Goal: Task Accomplishment & Management: Use online tool/utility

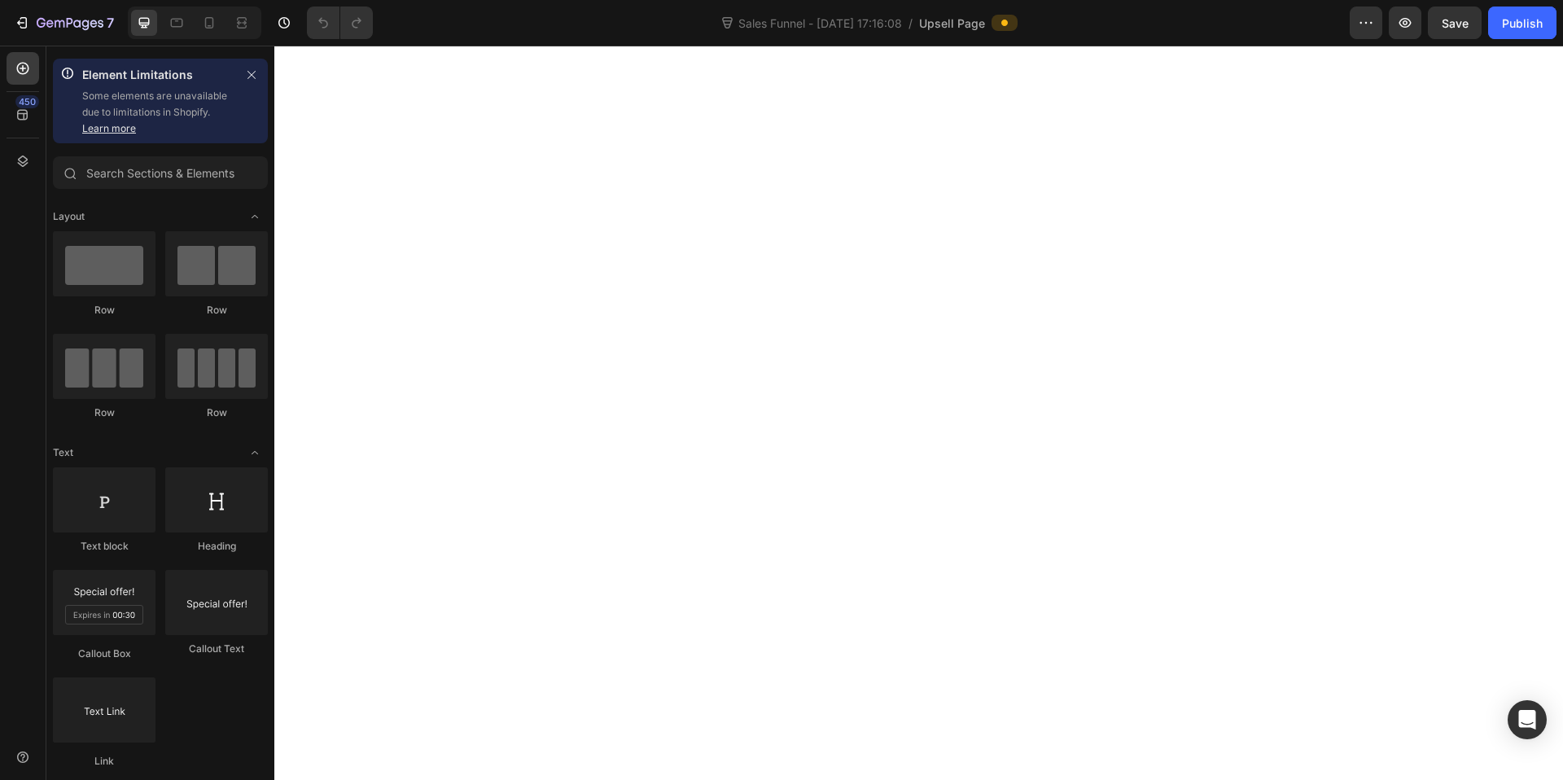
select select
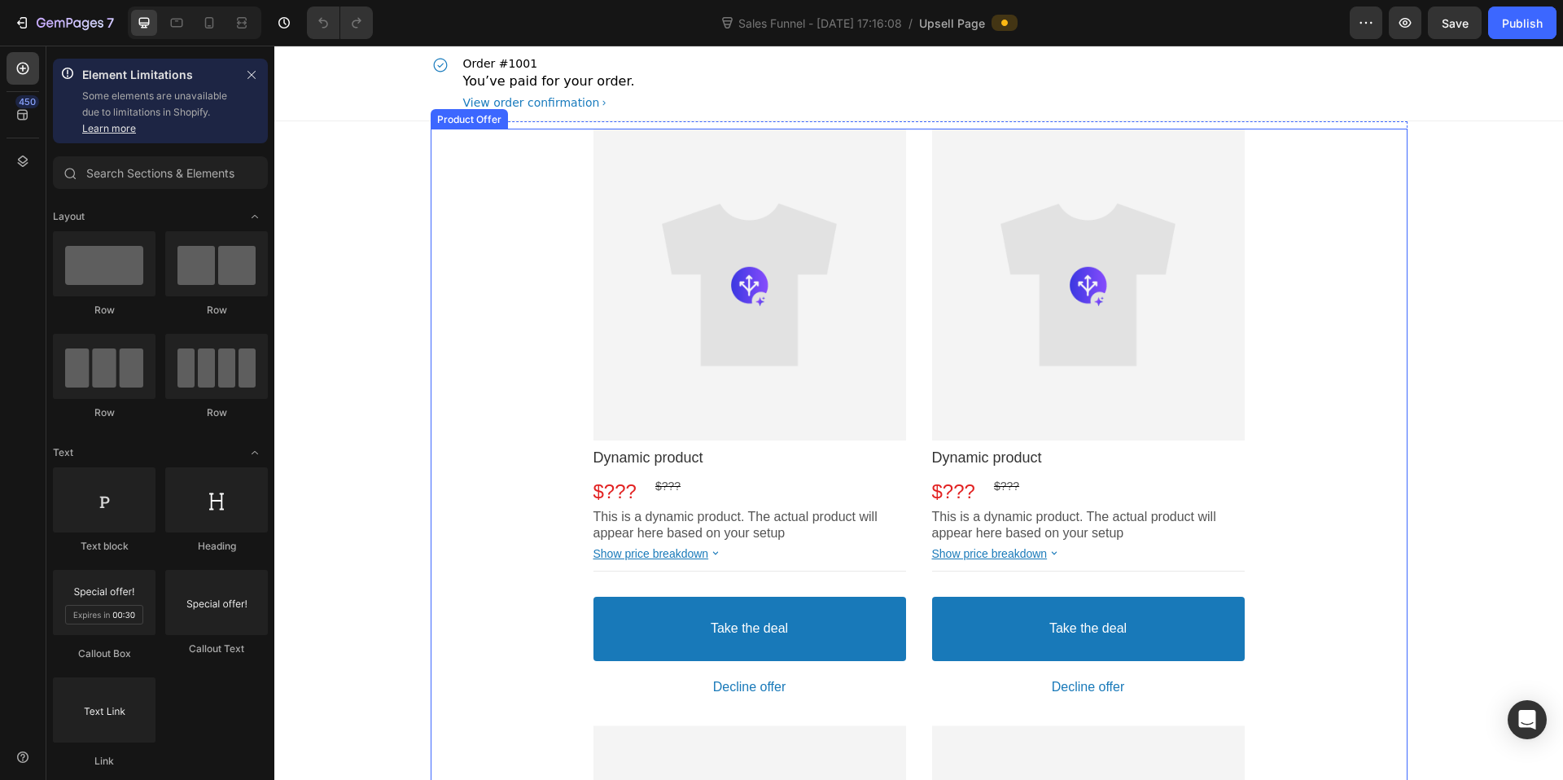
click at [1310, 355] on div "Product Images Dynamic product Product Title $??? Price $??? Price Row This is …" at bounding box center [919, 714] width 977 height 1171
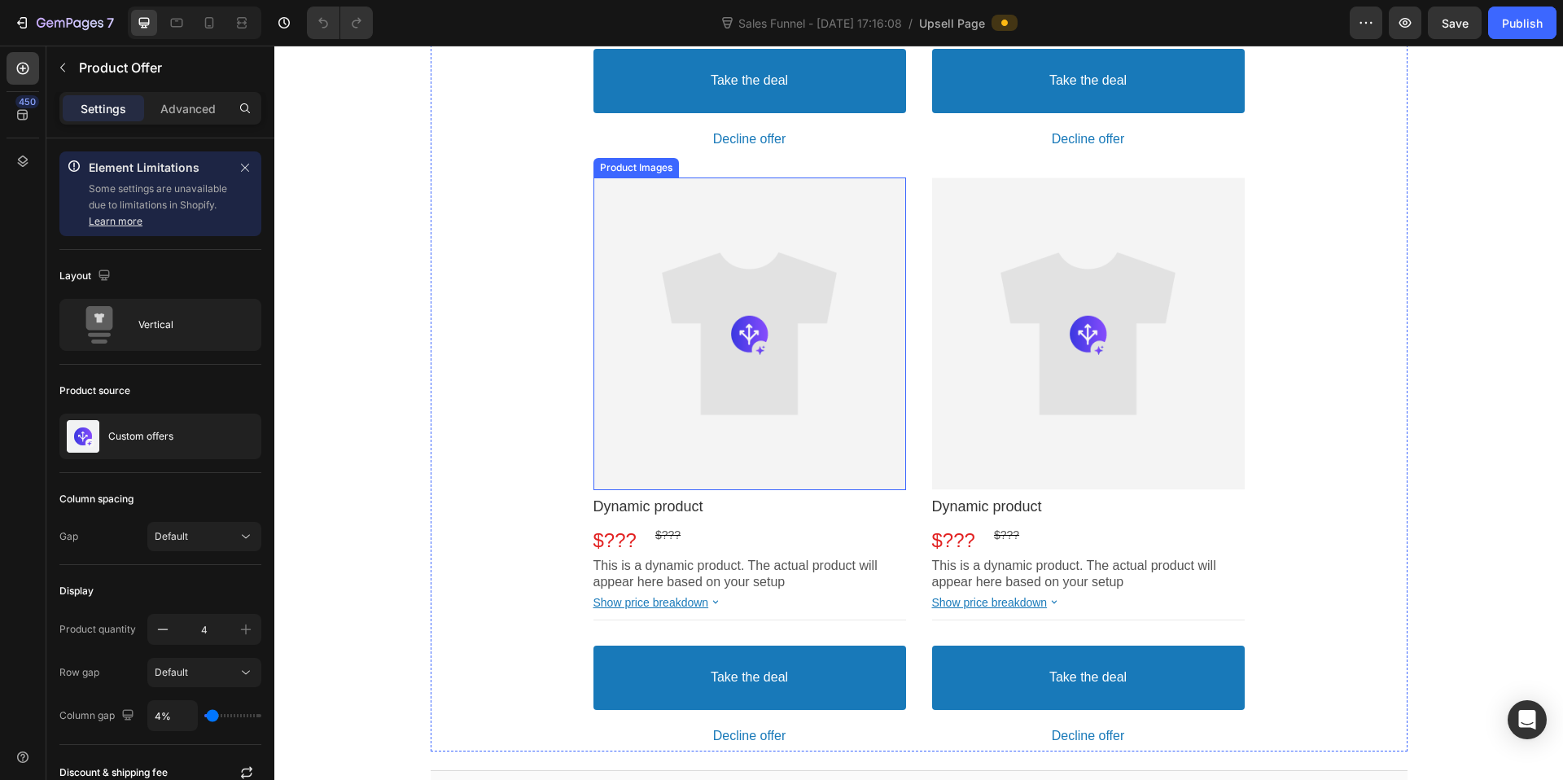
scroll to position [915, 0]
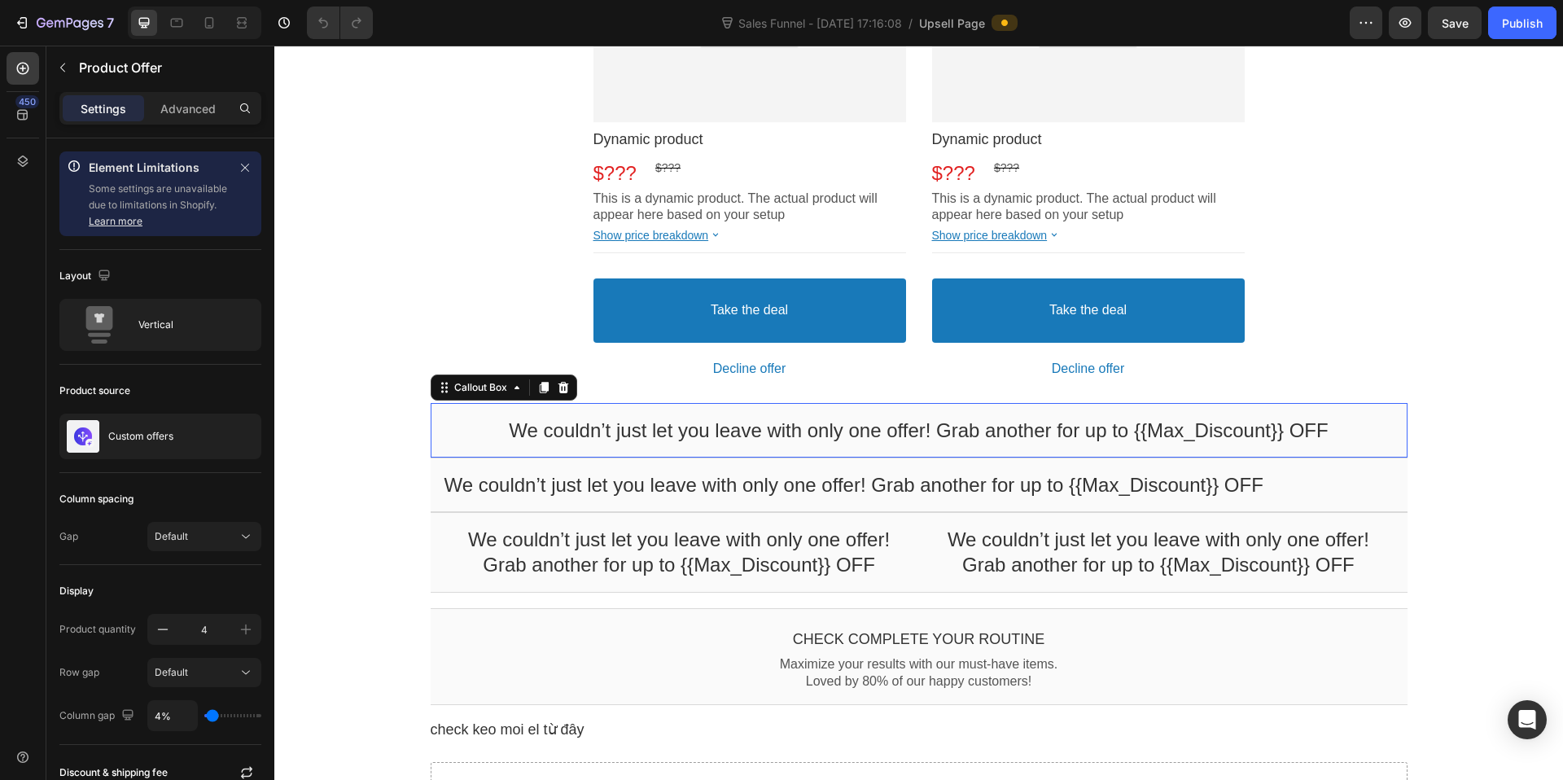
click at [1378, 412] on div "We couldn’t just let you leave with only one offer! Grab another for up to {{Ma…" at bounding box center [919, 430] width 977 height 55
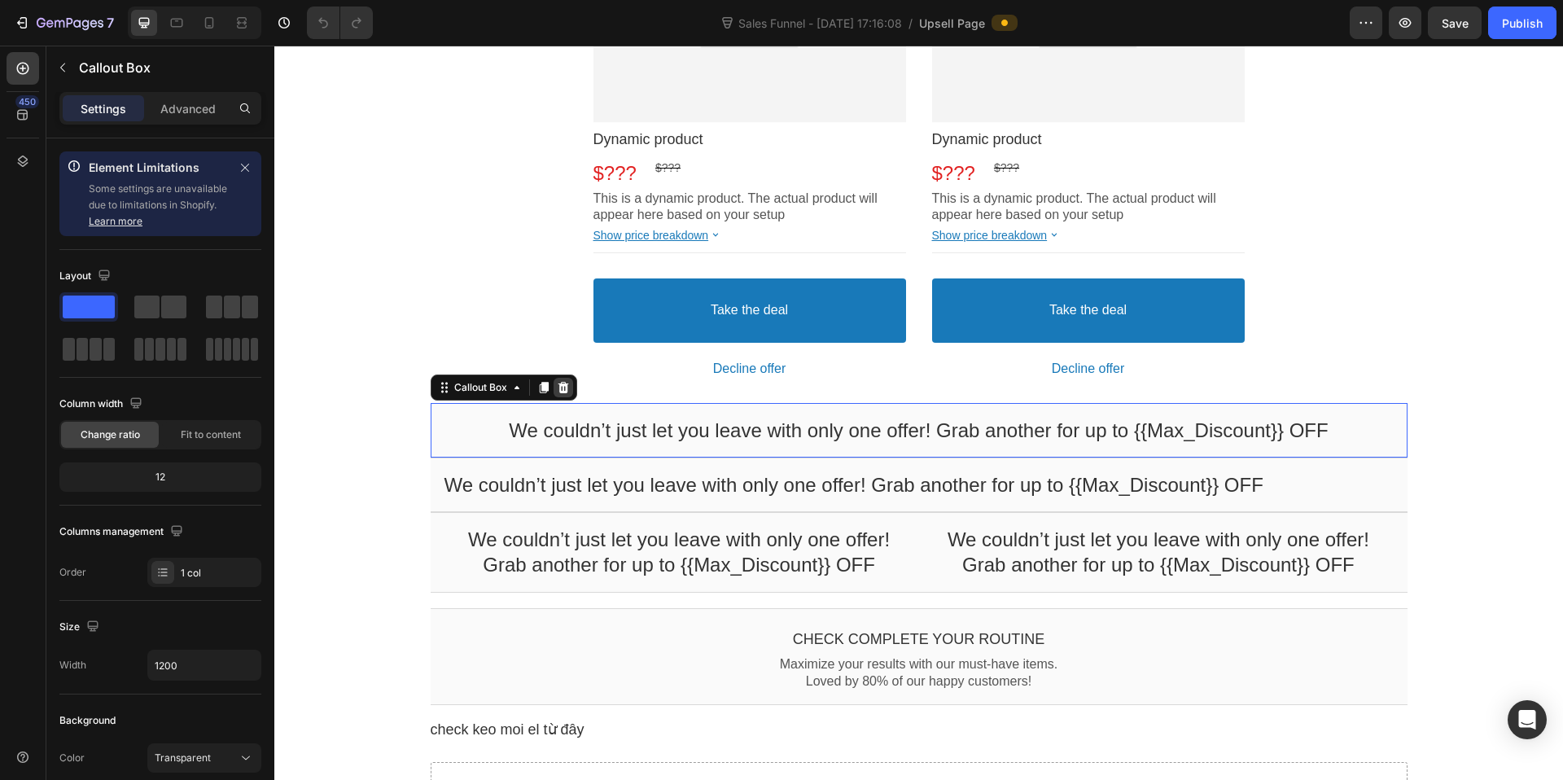
click at [557, 381] on icon at bounding box center [563, 387] width 13 height 13
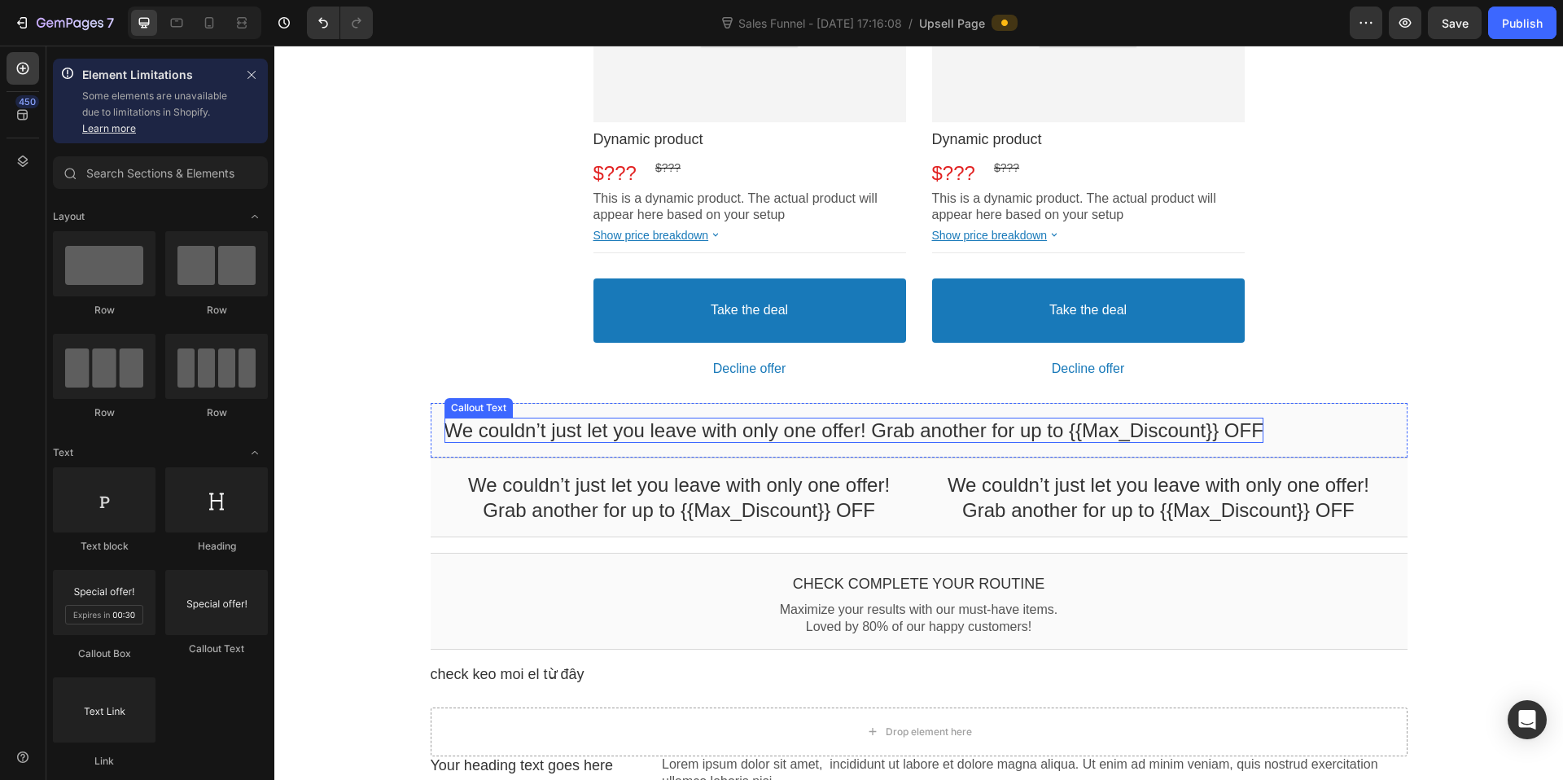
click at [572, 435] on bdo "We couldn’t just let you leave with only one offer! Grab another for up to {{Ma…" at bounding box center [854, 430] width 819 height 22
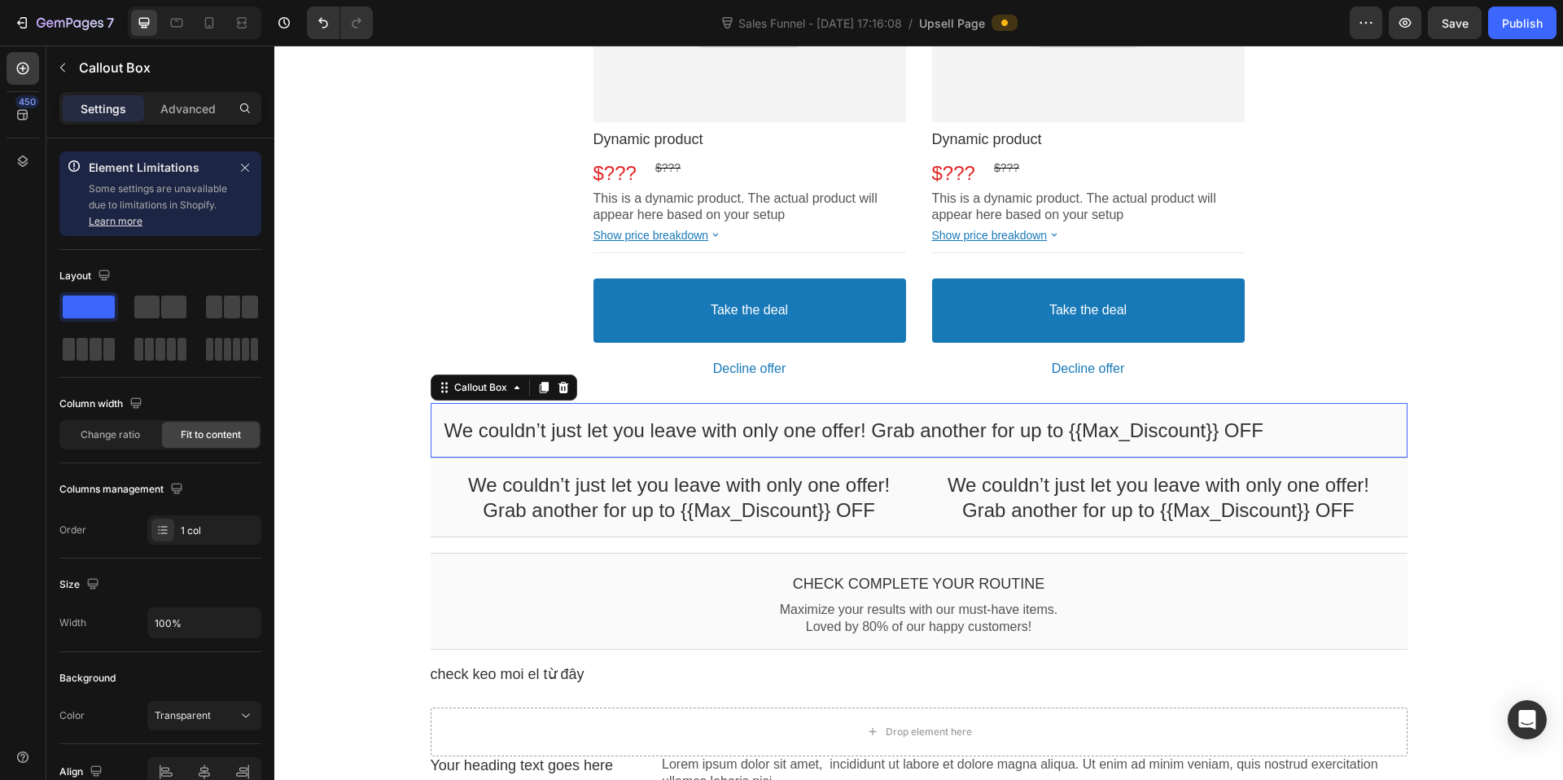
click at [632, 414] on div "We couldn’t just let you leave with only one offer! Grab another for up to {{Ma…" at bounding box center [919, 430] width 977 height 55
click at [558, 387] on icon at bounding box center [563, 387] width 13 height 13
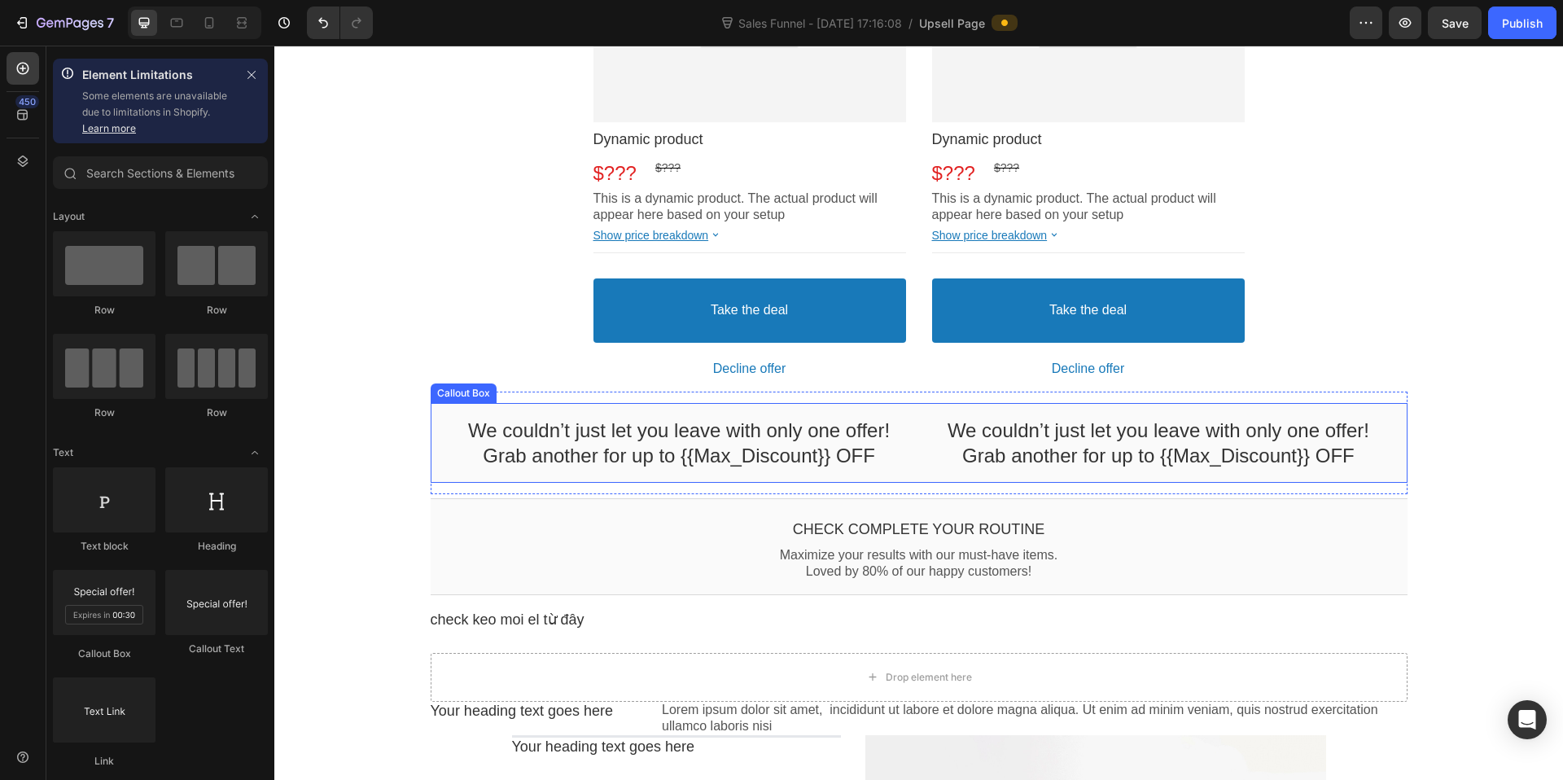
click at [598, 412] on div "We couldn’t just let you leave with only one offer! Grab another for up to {{Ma…" at bounding box center [919, 443] width 977 height 80
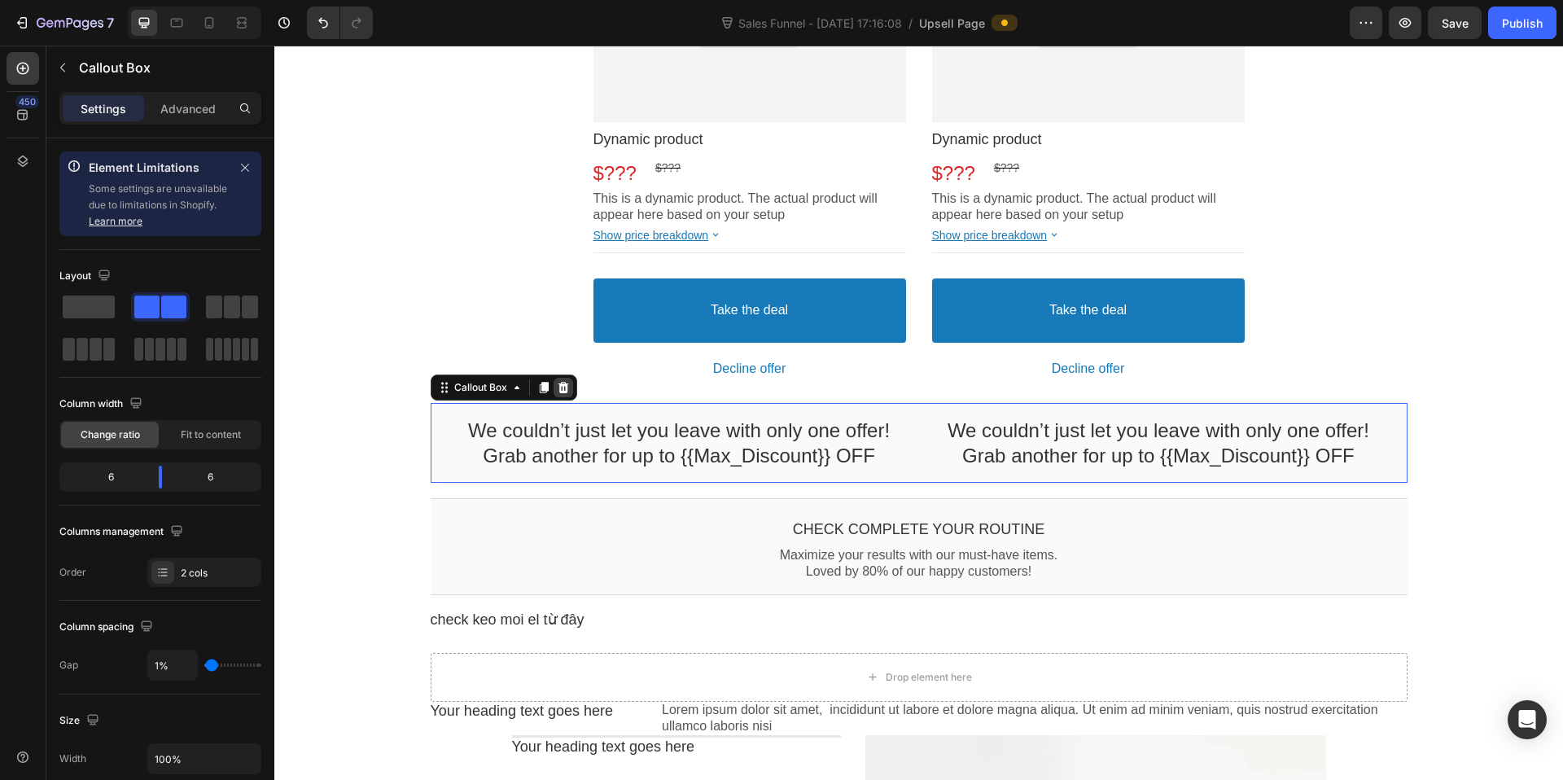
click at [557, 388] on icon at bounding box center [563, 387] width 13 height 13
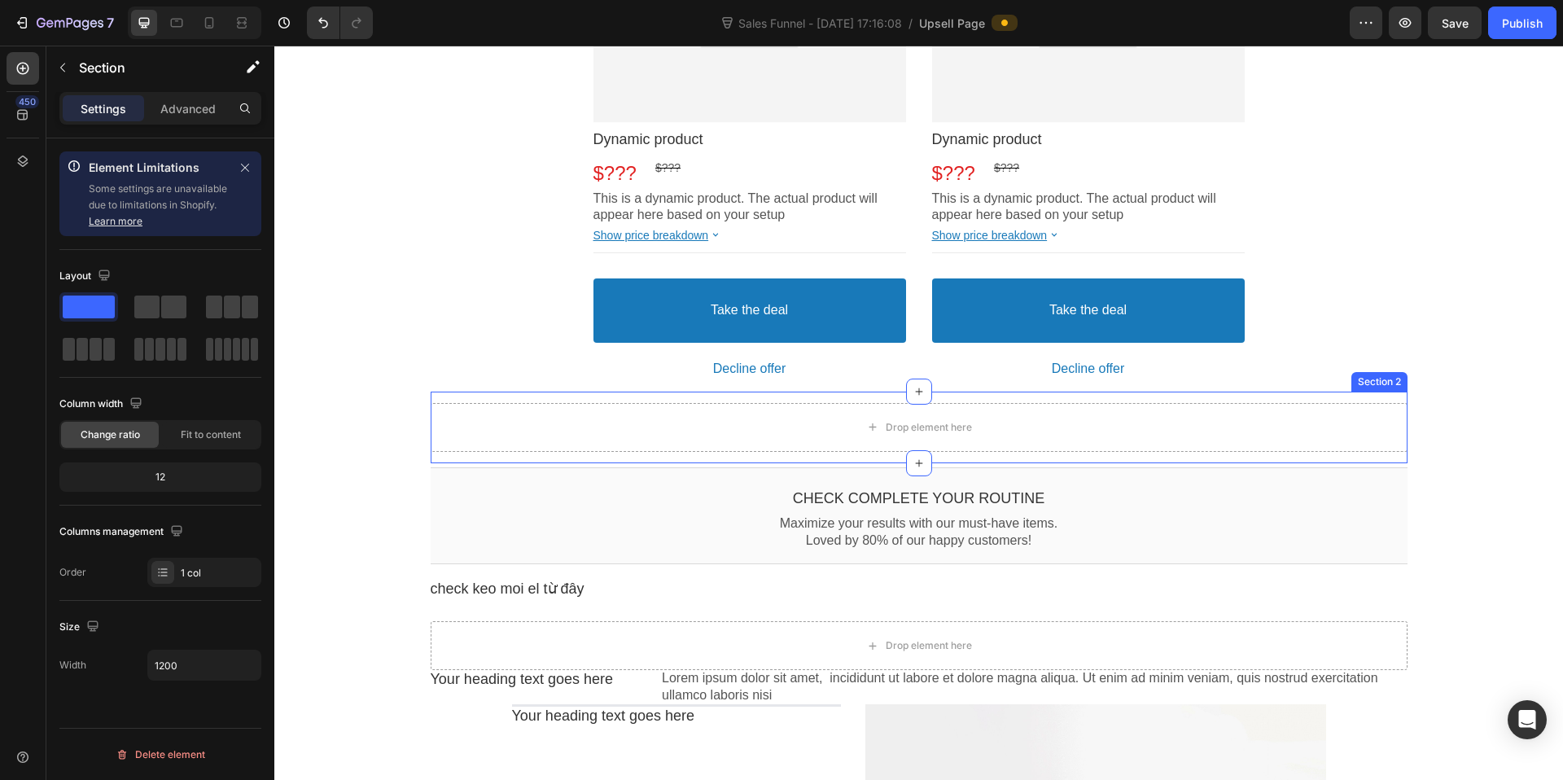
click at [559, 403] on div "Drop element here" at bounding box center [919, 427] width 977 height 49
click at [1394, 375] on div at bounding box center [1394, 376] width 20 height 20
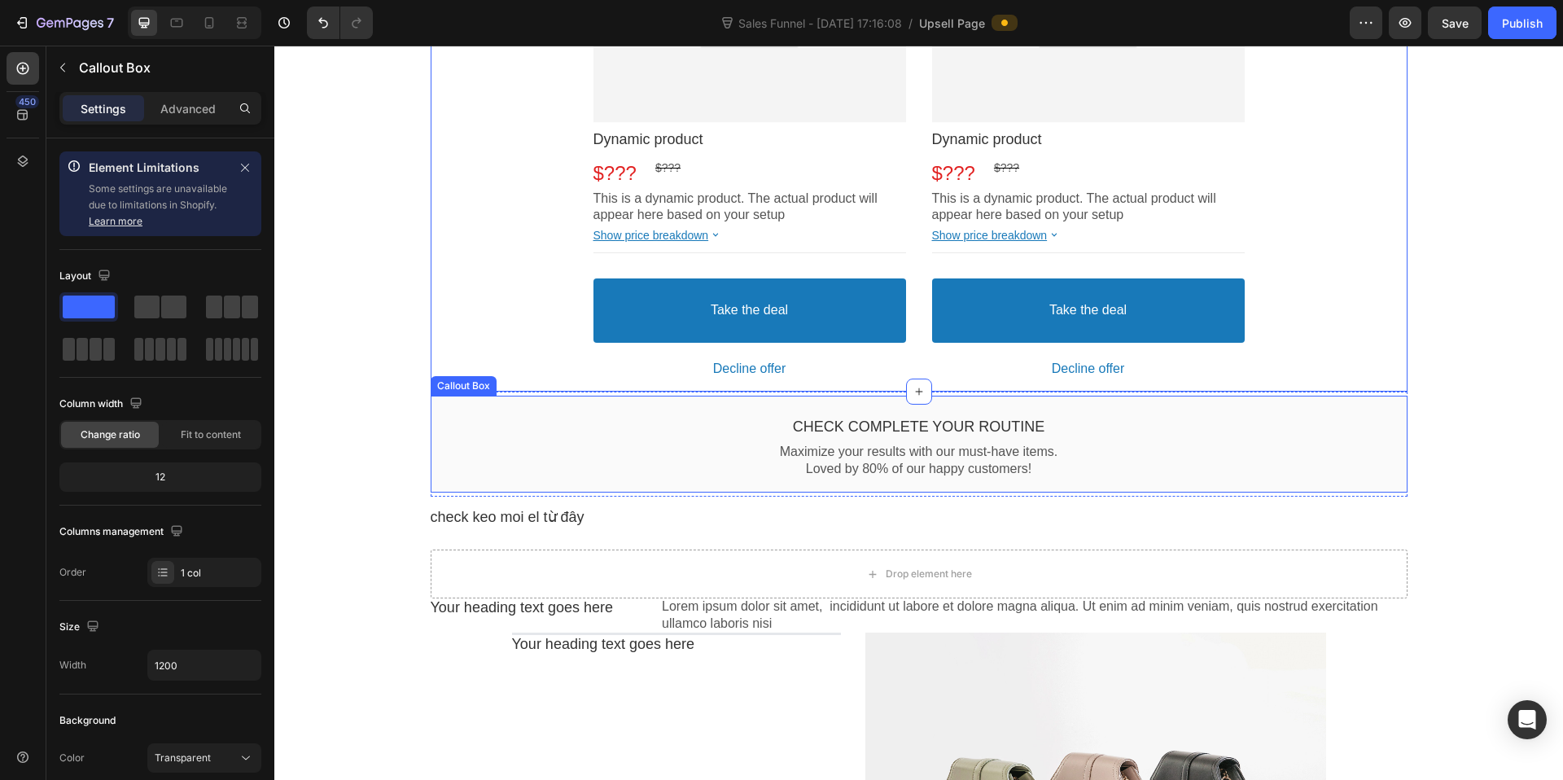
click at [1385, 396] on div "Check Complete your routine Callout Text Maximize your results with our must-ha…" at bounding box center [919, 444] width 977 height 97
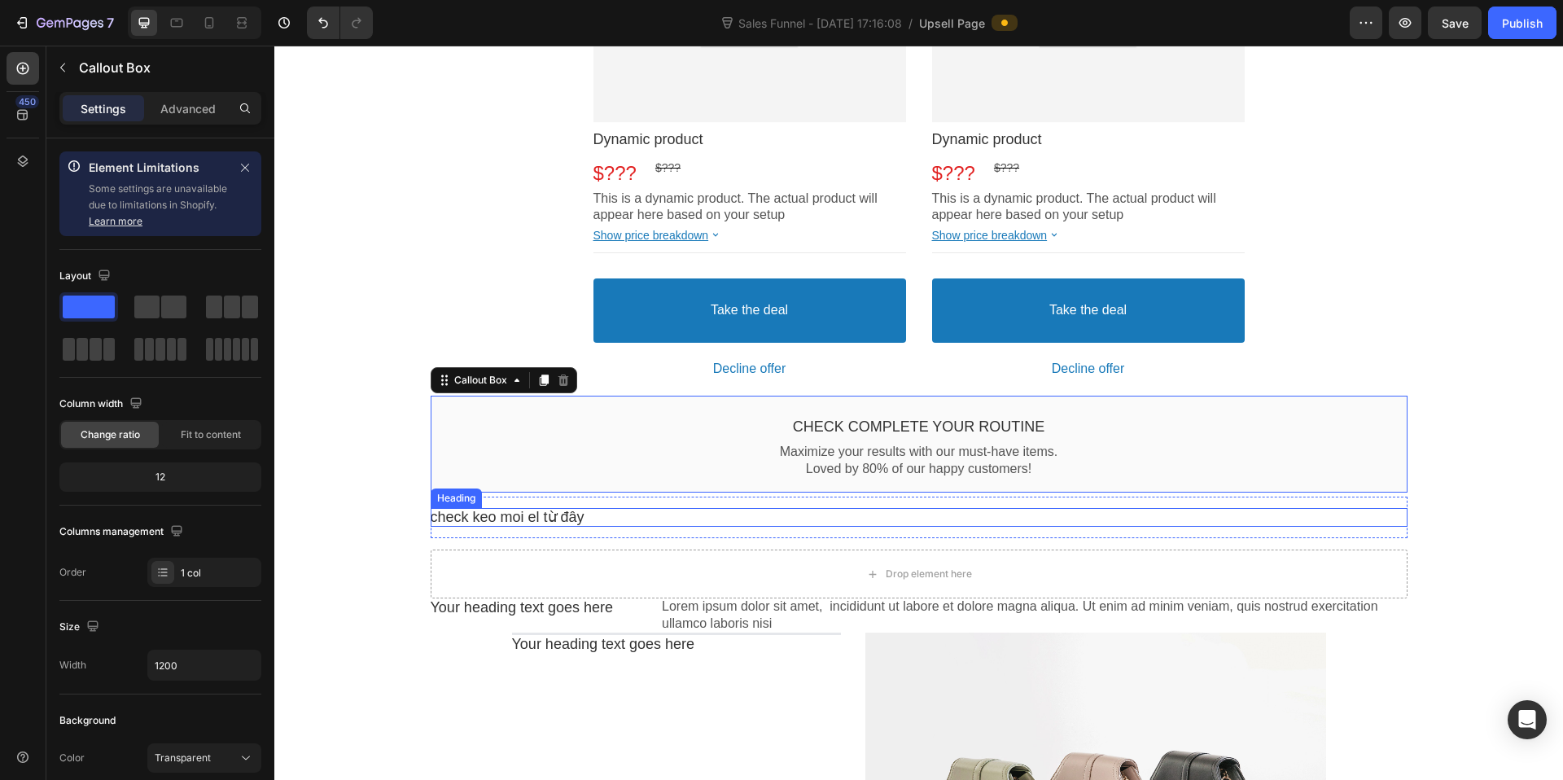
click at [902, 515] on p "check keo moi el từ đây" at bounding box center [919, 517] width 977 height 19
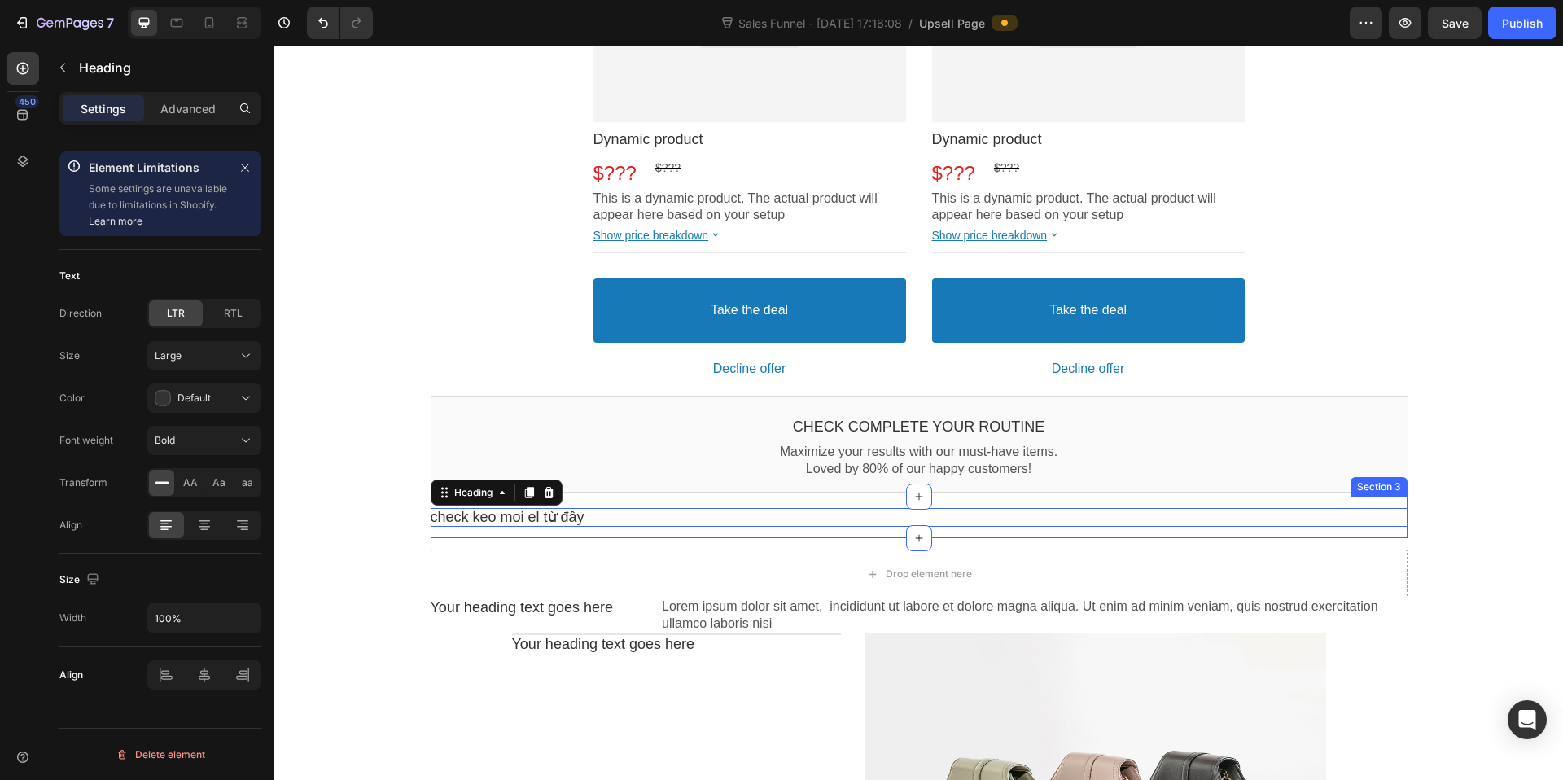
click at [747, 528] on div "check keo moi el từ đây Heading Section 3" at bounding box center [919, 518] width 977 height 42
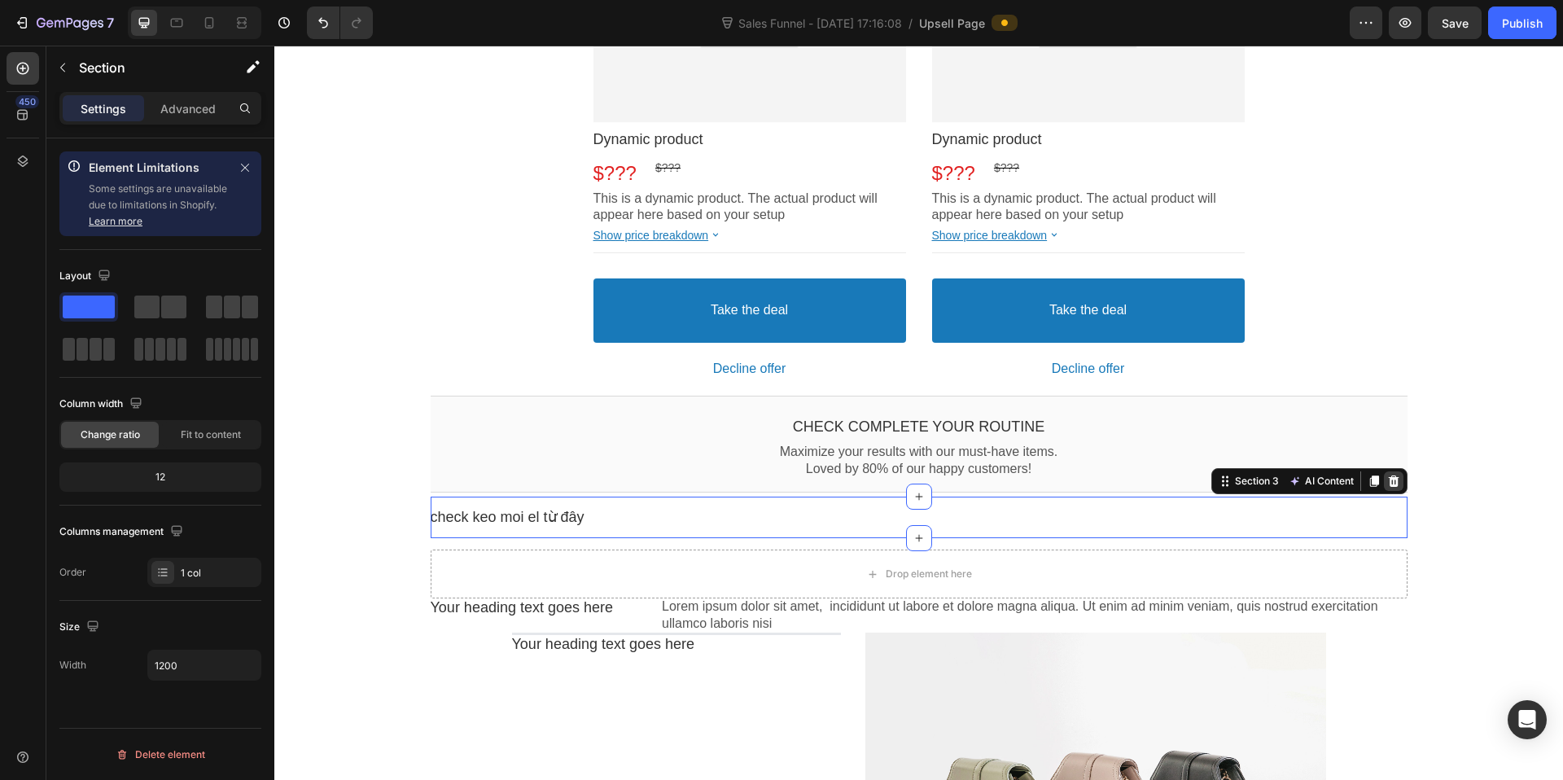
click at [1387, 482] on icon at bounding box center [1393, 481] width 13 height 13
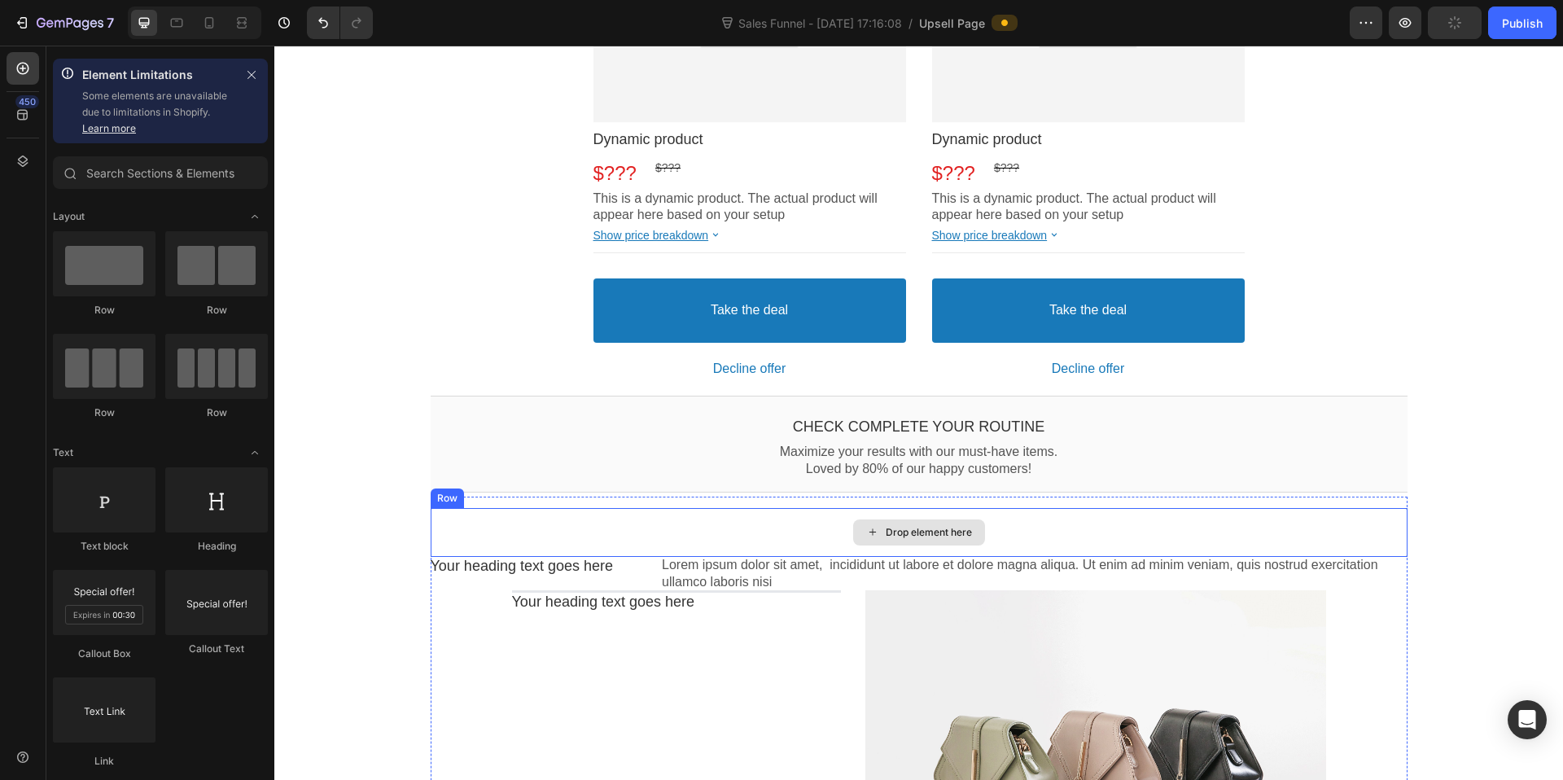
click at [1388, 511] on div "Drop element here" at bounding box center [919, 532] width 977 height 49
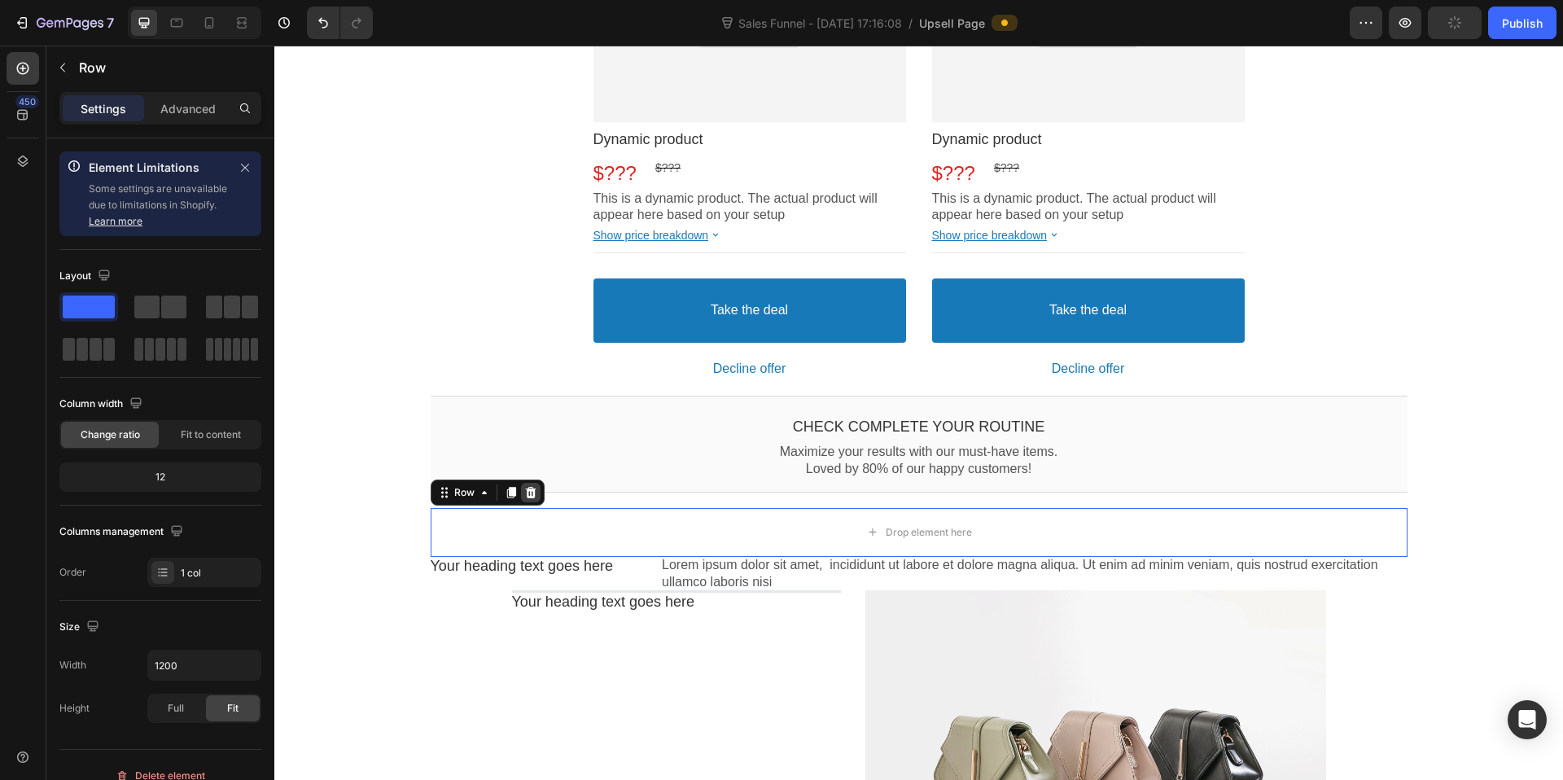
click at [528, 493] on icon at bounding box center [530, 492] width 13 height 13
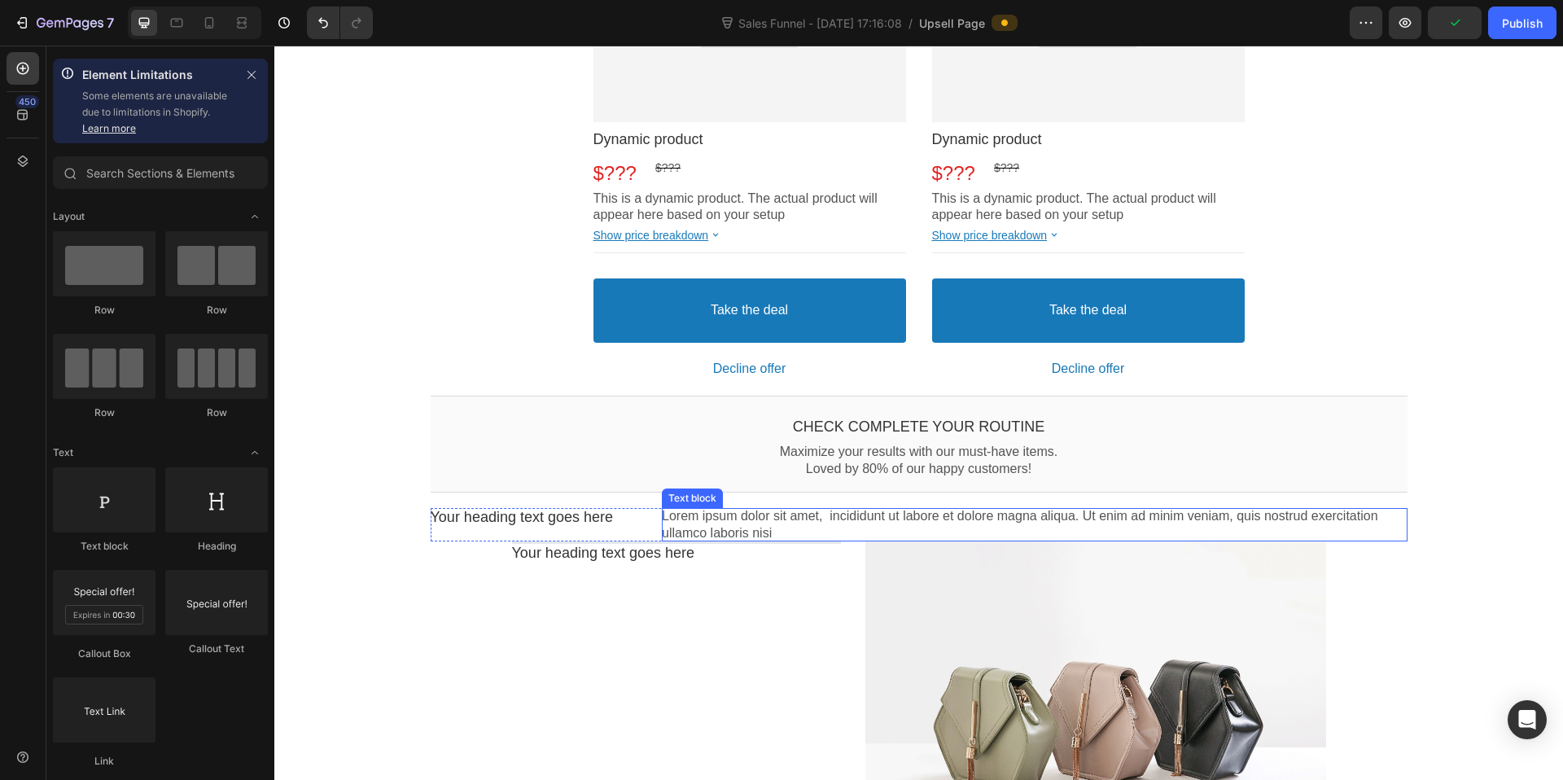
click at [1388, 524] on p "Lorem ipsum dolor sit amet, incididunt ut labore et dolore magna aliqua. Ut eni…" at bounding box center [1034, 525] width 745 height 34
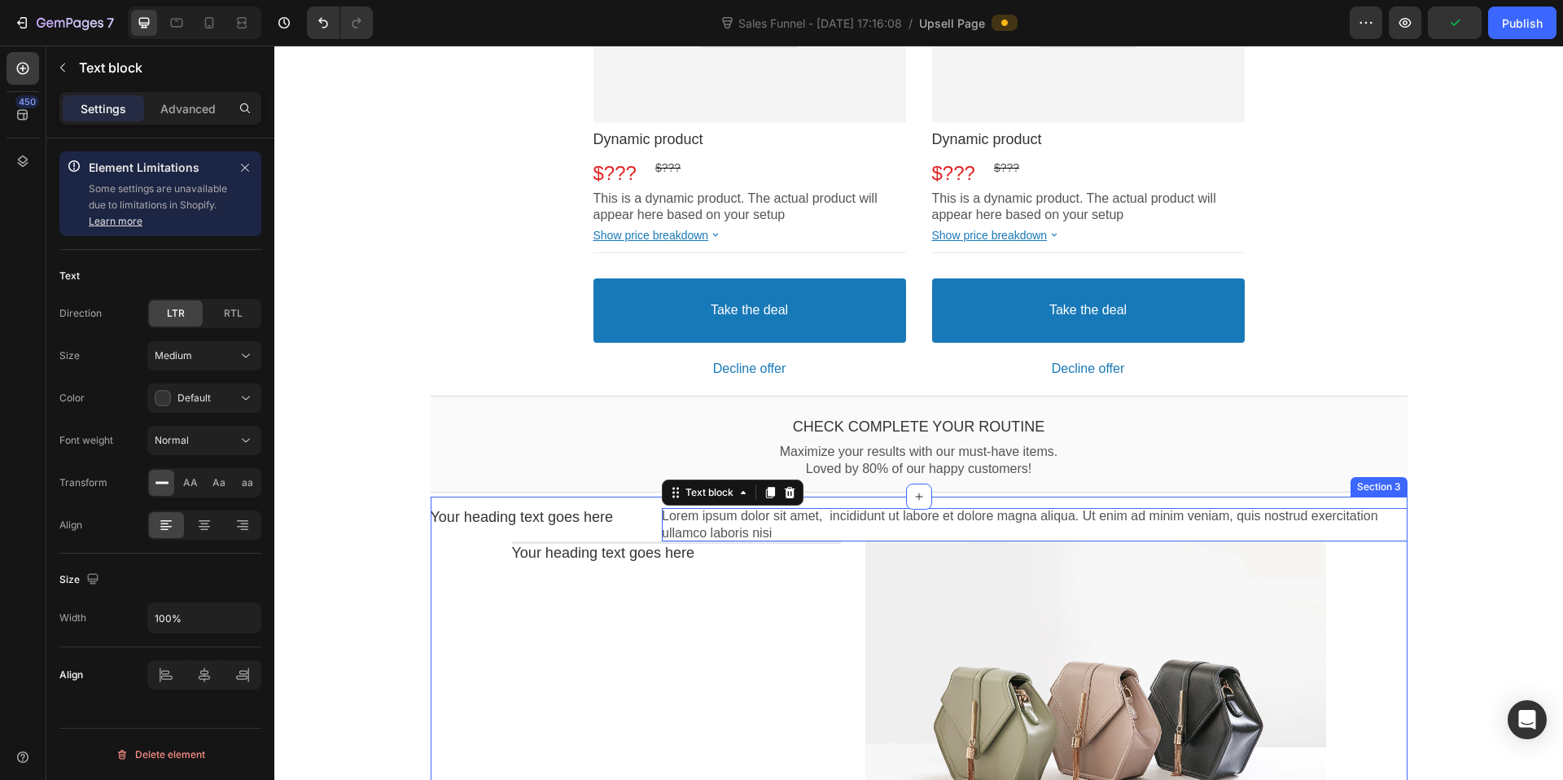
click at [1396, 504] on div "Your heading text goes here Heading Lorem ipsum dolor sit amet, incididunt ut l…" at bounding box center [919, 698] width 977 height 402
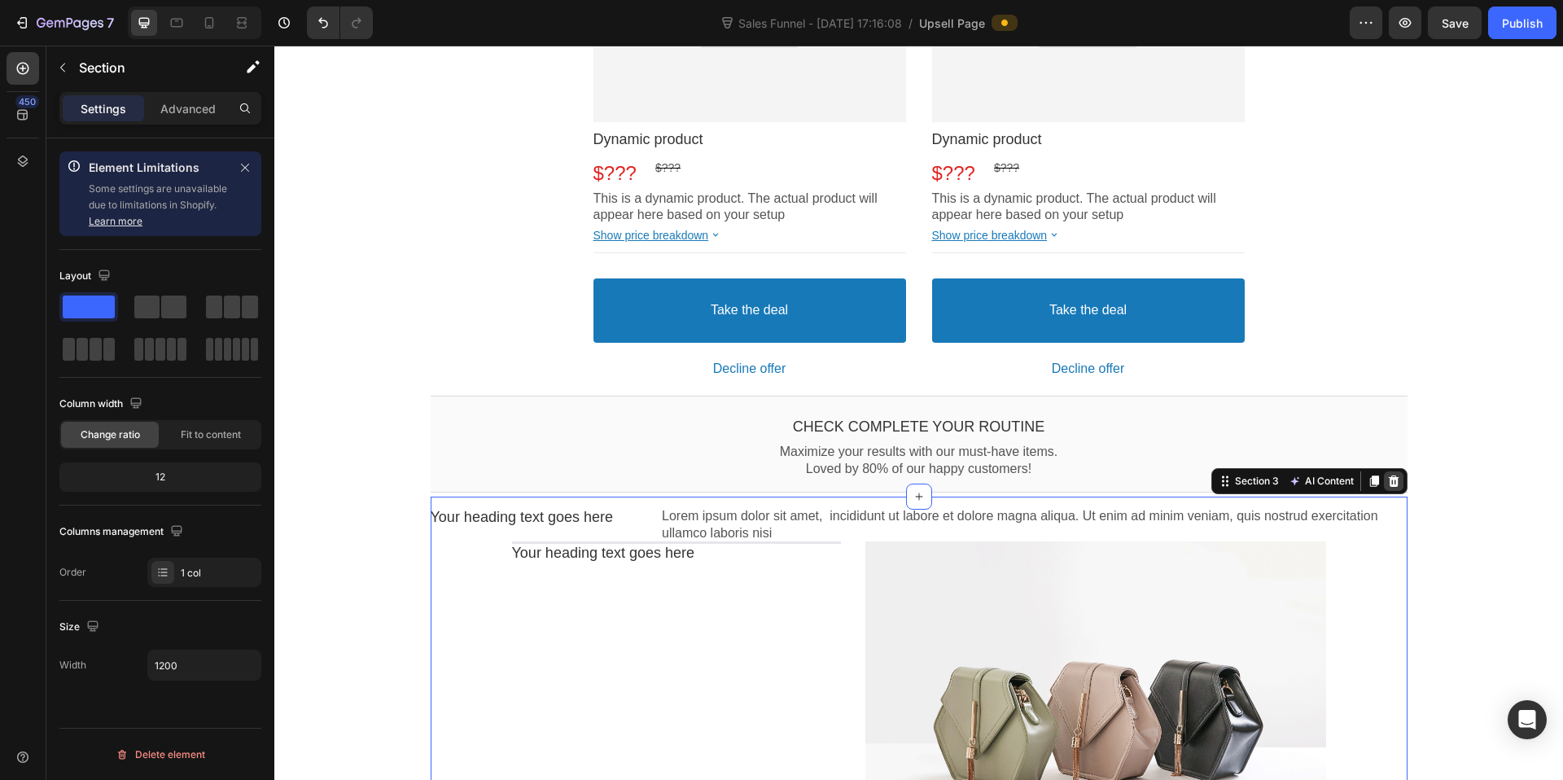
click at [1391, 487] on icon at bounding box center [1393, 481] width 13 height 13
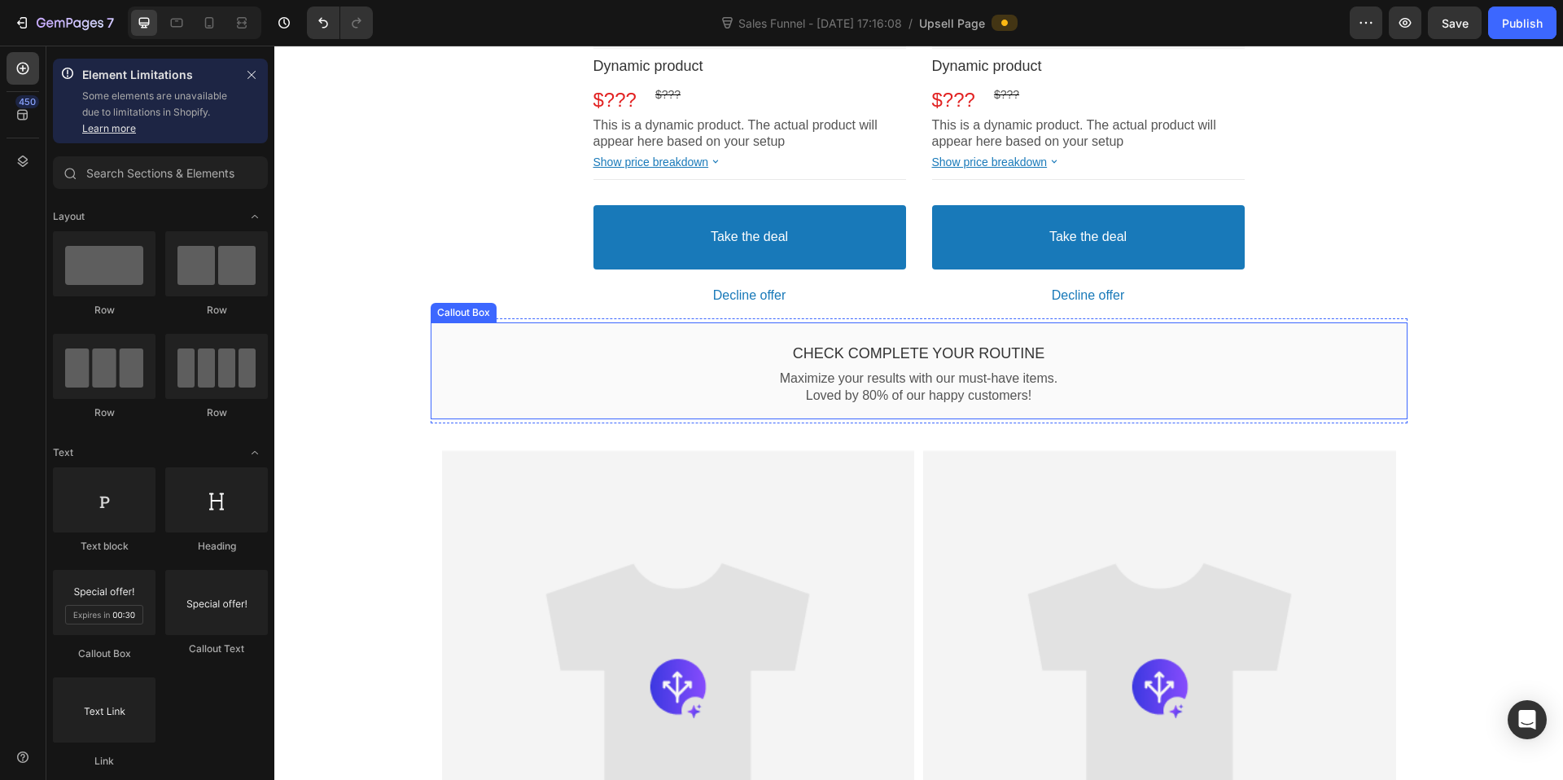
scroll to position [1052, 0]
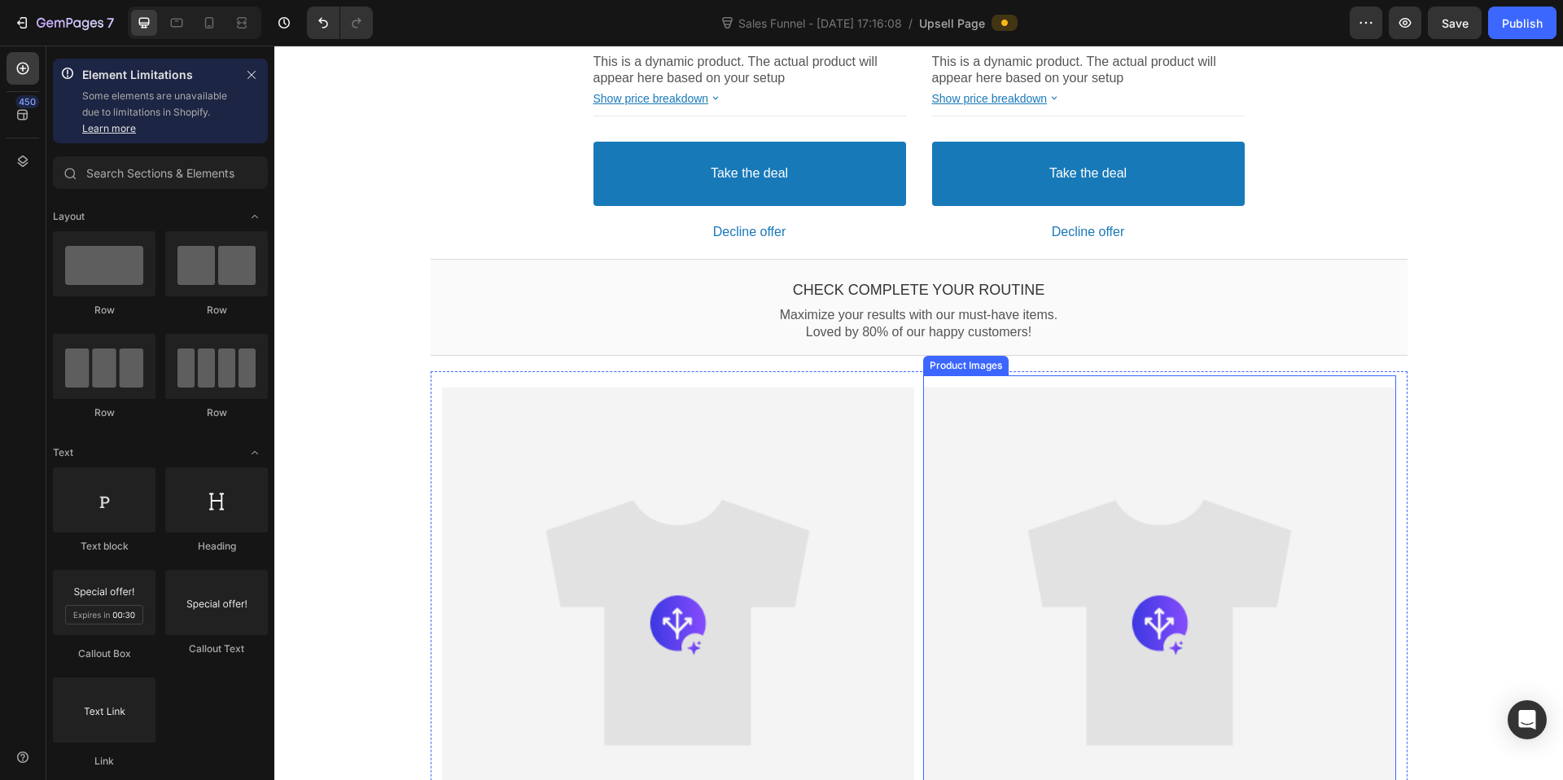
click at [1386, 383] on div "Product Images" at bounding box center [1159, 622] width 472 height 495
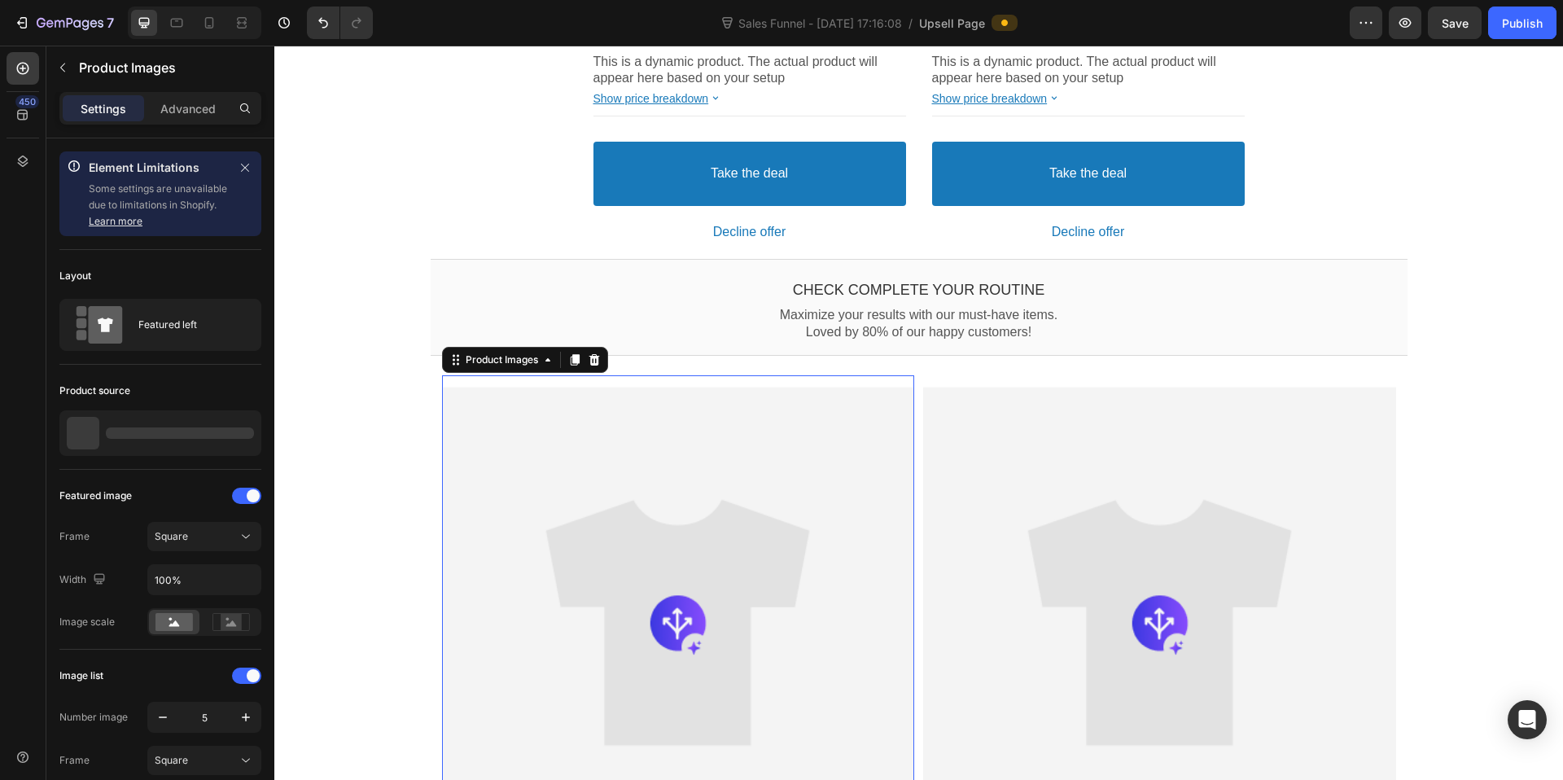
click at [1388, 378] on div "Product Images" at bounding box center [1159, 622] width 472 height 495
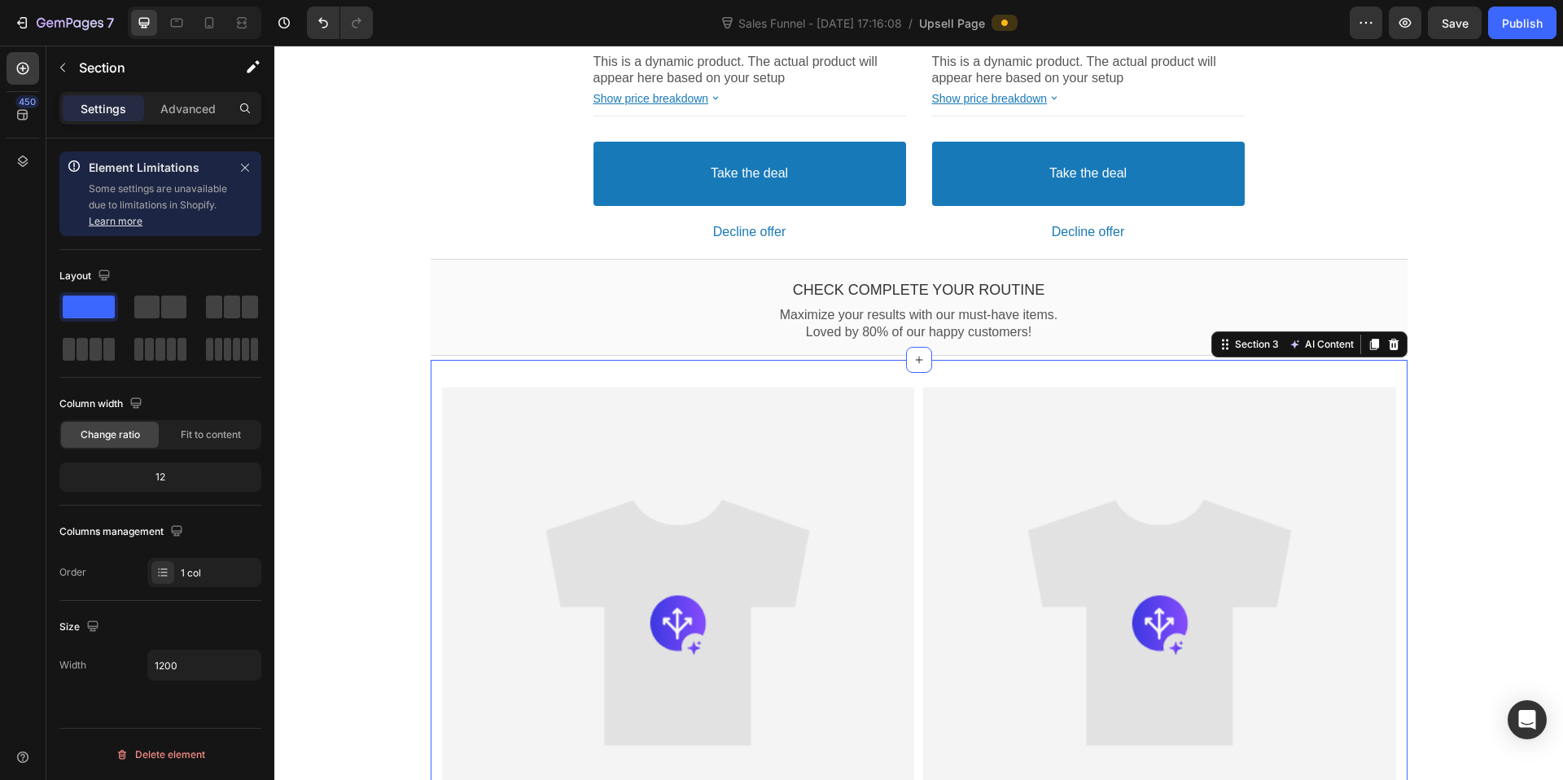
click at [1391, 341] on icon at bounding box center [1393, 344] width 13 height 13
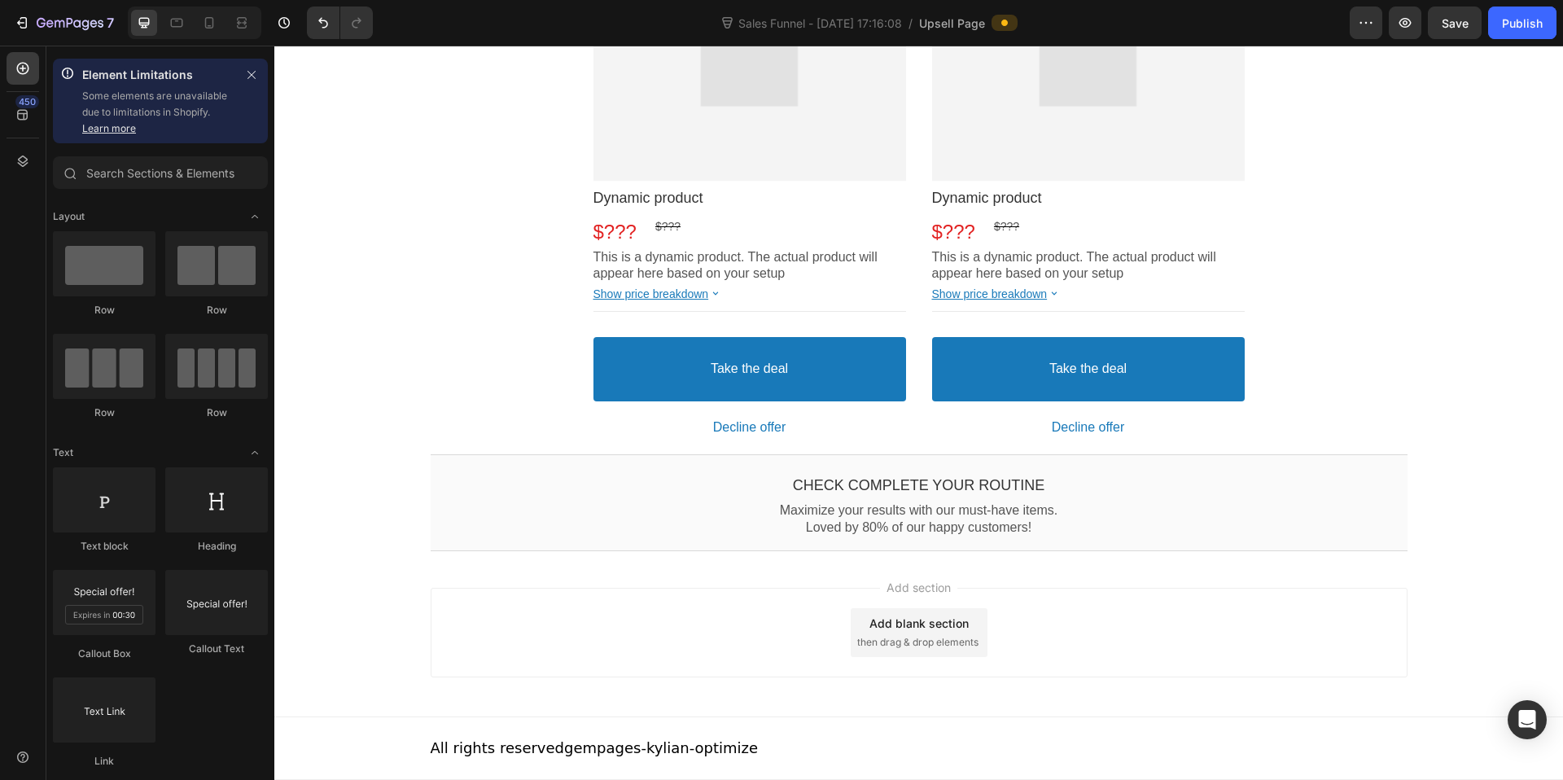
scroll to position [857, 0]
drag, startPoint x: 1402, startPoint y: 449, endPoint x: 1380, endPoint y: 454, distance: 22.5
click at [1398, 450] on section "Check Complete your routine Callout Text Maximize your results with our must-ha…" at bounding box center [919, 502] width 1003 height 105
click at [1378, 453] on div "Check Complete your routine Callout Text Maximize your results with our must-ha…" at bounding box center [919, 502] width 977 height 105
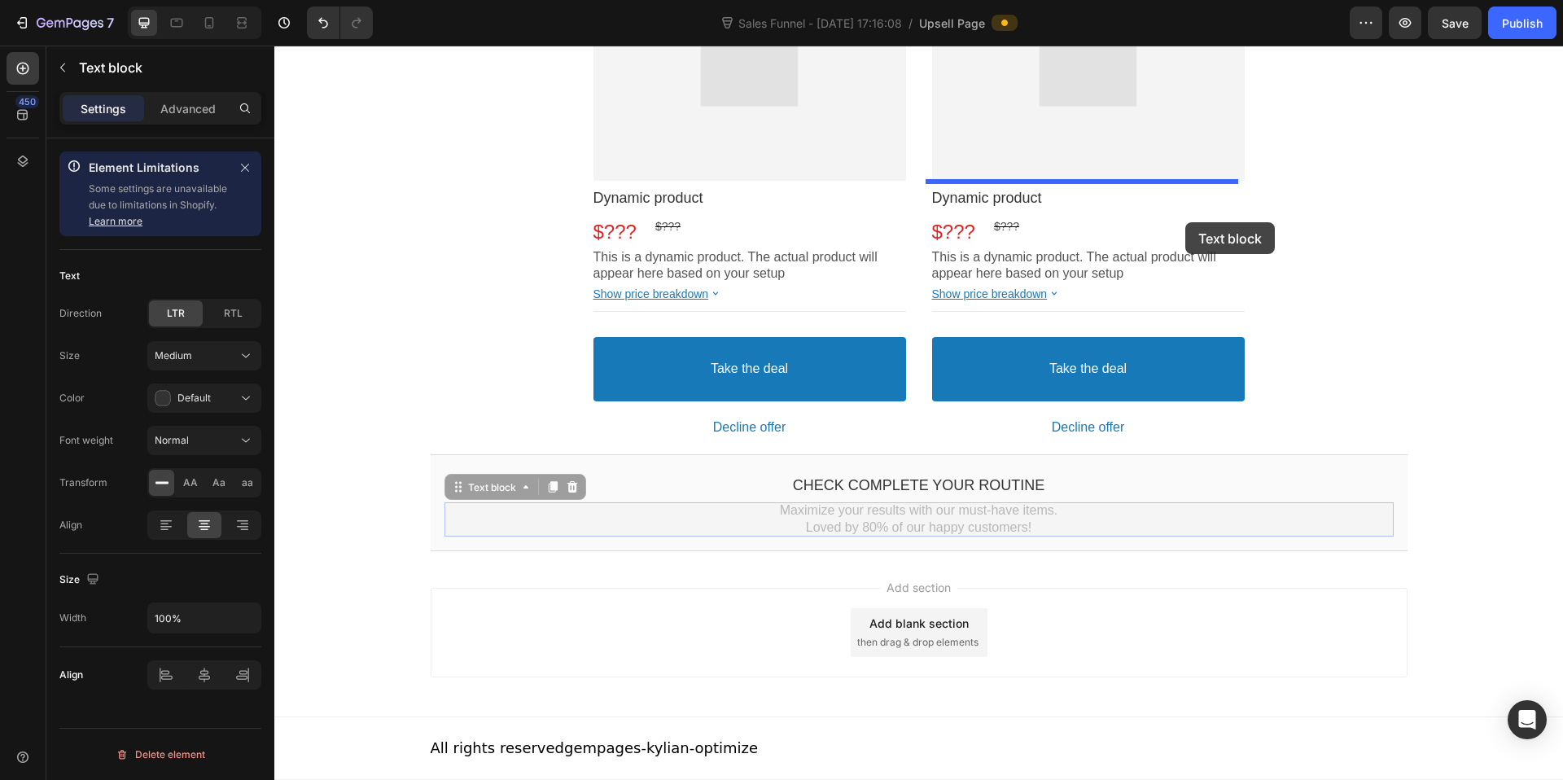
drag, startPoint x: 1245, startPoint y: 511, endPoint x: 1191, endPoint y: 218, distance: 297.2
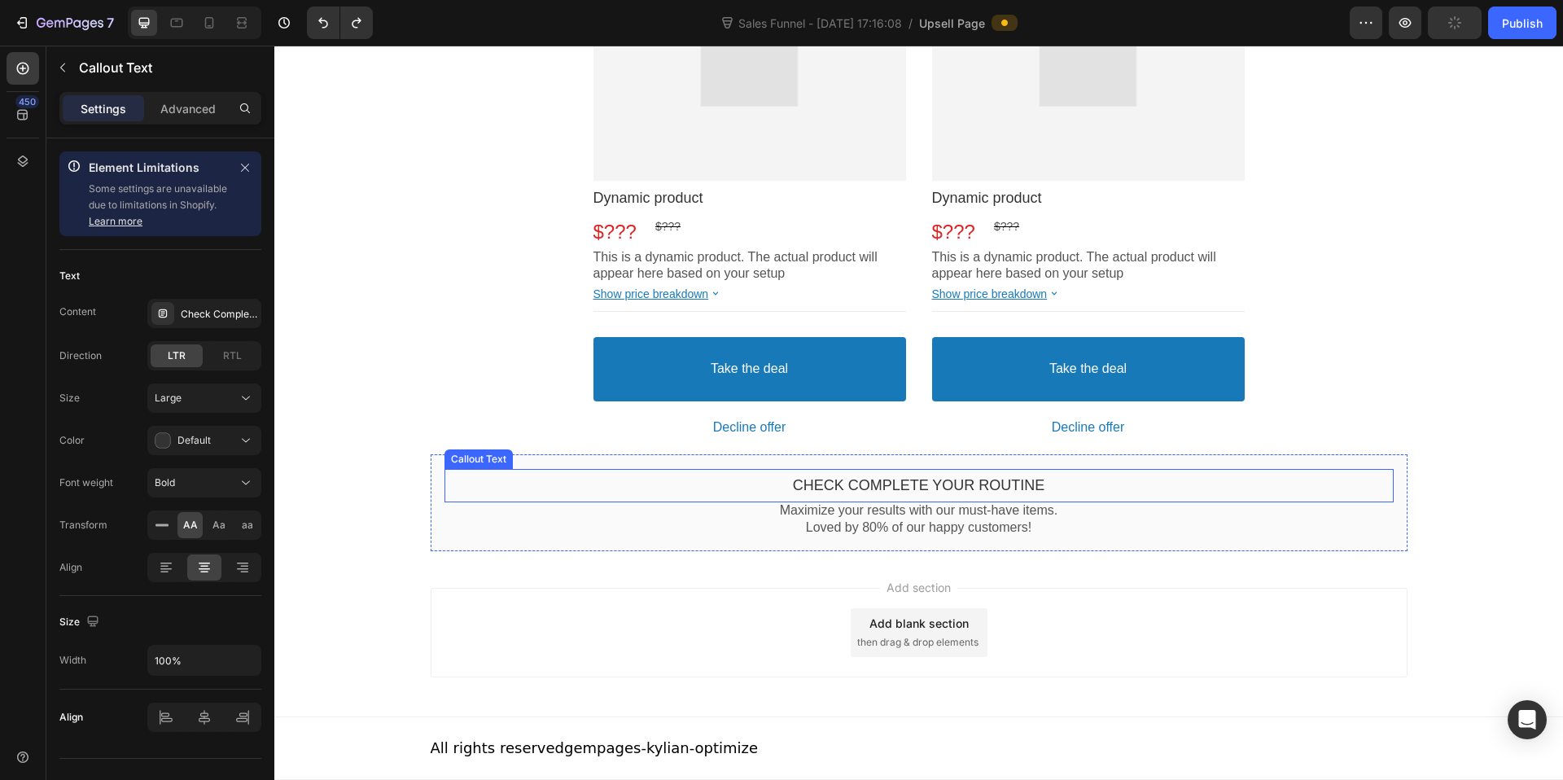
click at [1383, 483] on div "Check Complete your routine" at bounding box center [919, 485] width 949 height 19
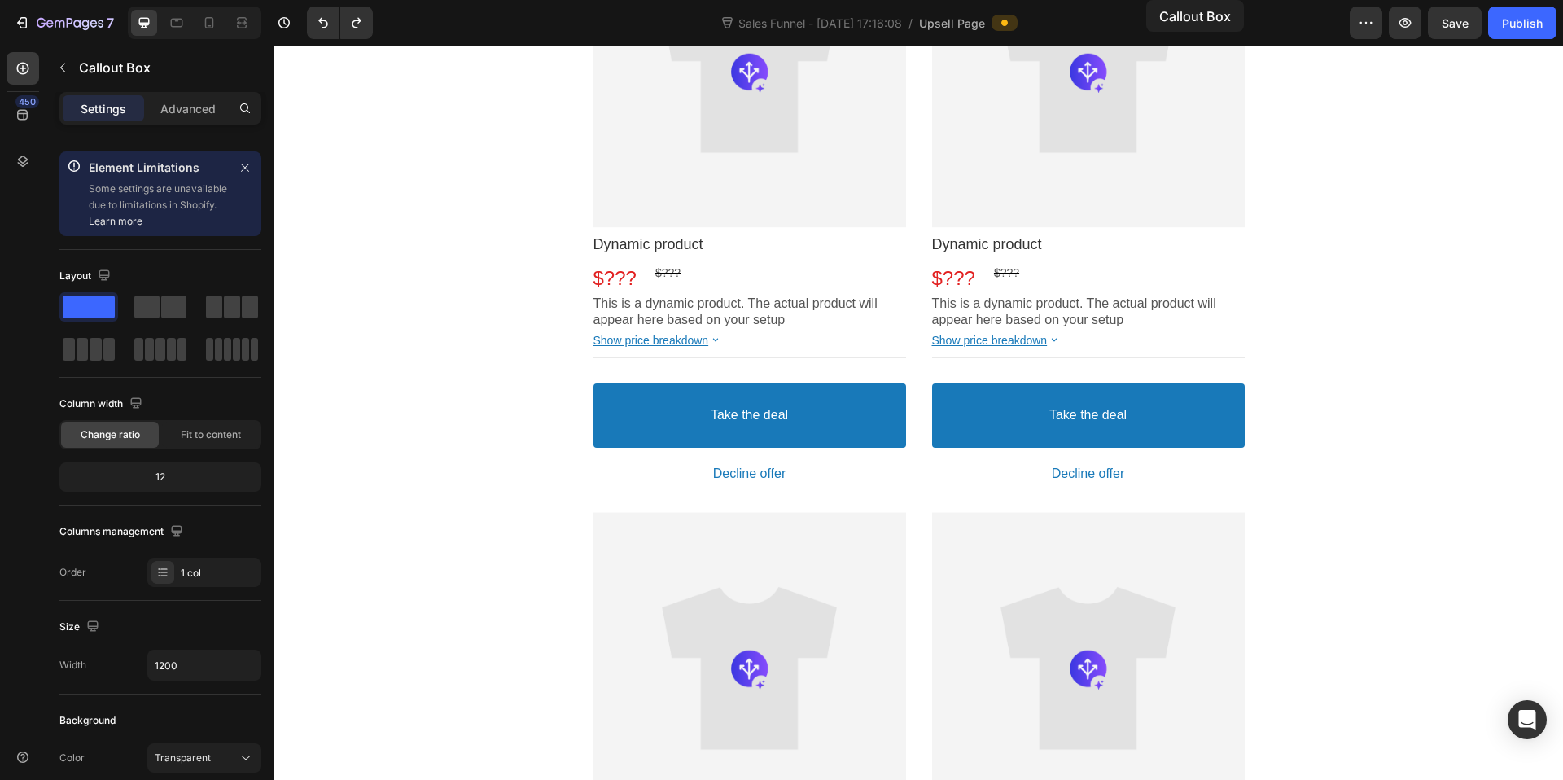
scroll to position [0, 0]
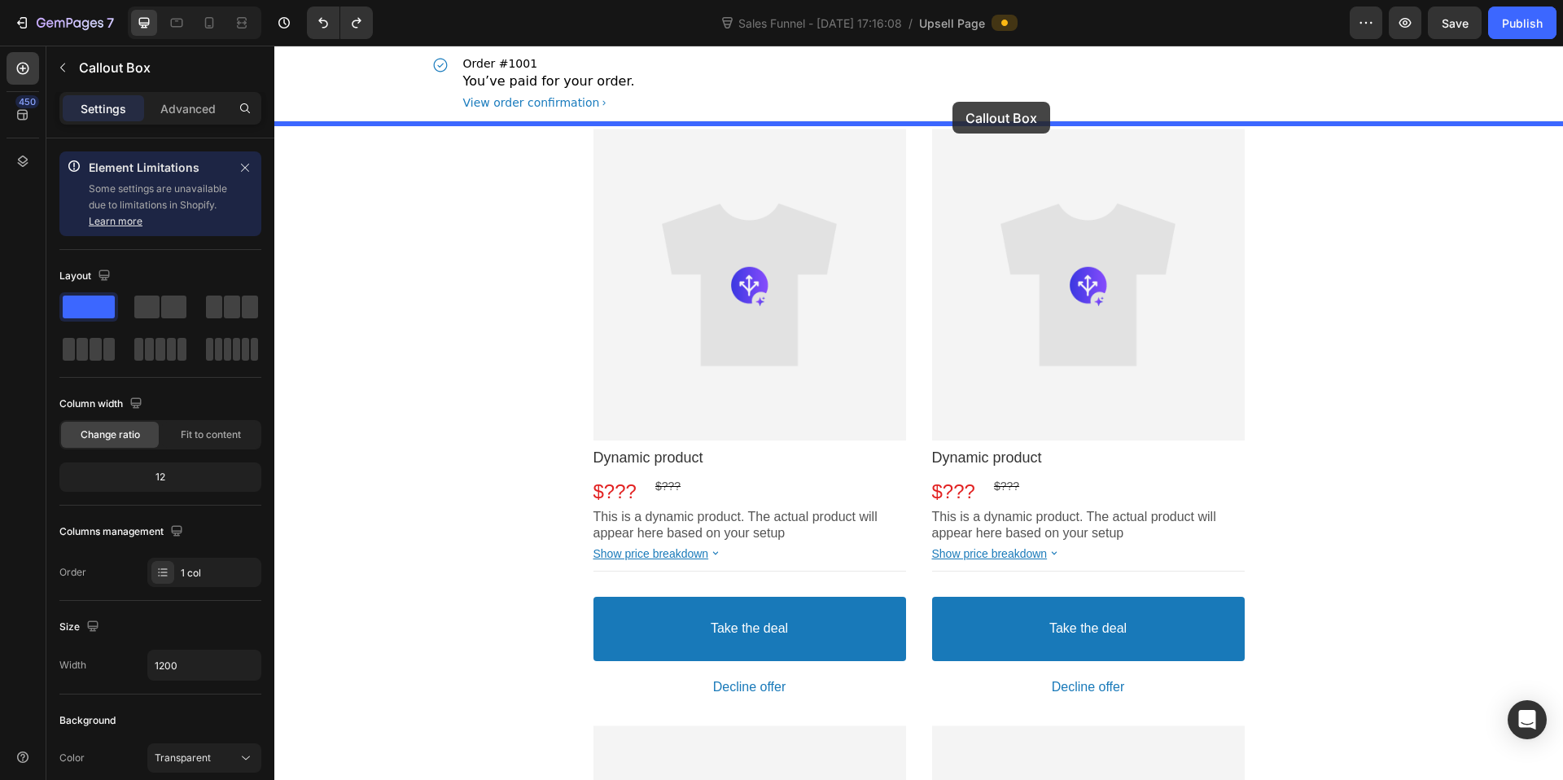
drag, startPoint x: 1387, startPoint y: 543, endPoint x: 950, endPoint y: 110, distance: 614.9
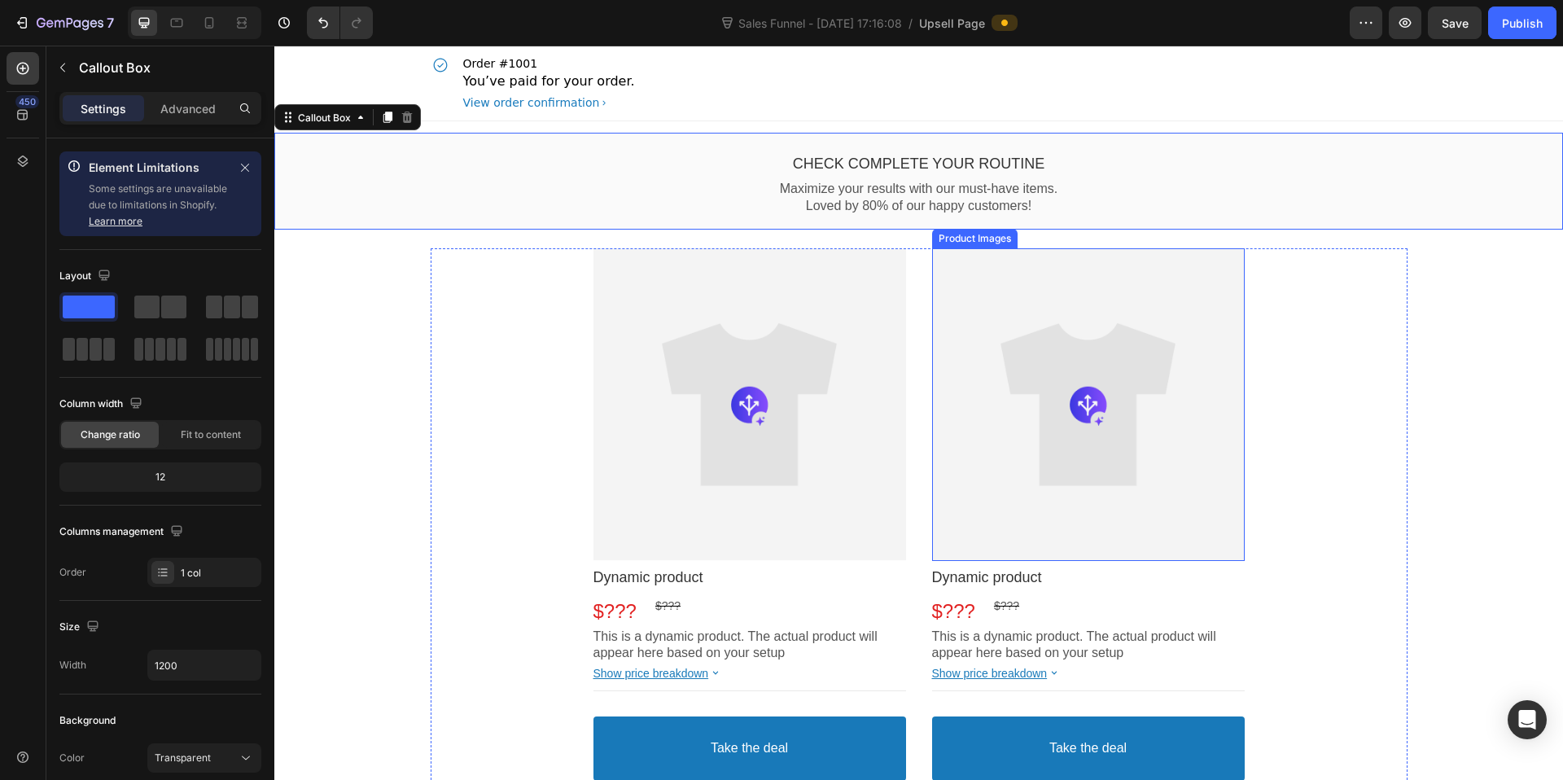
scroll to position [64, 0]
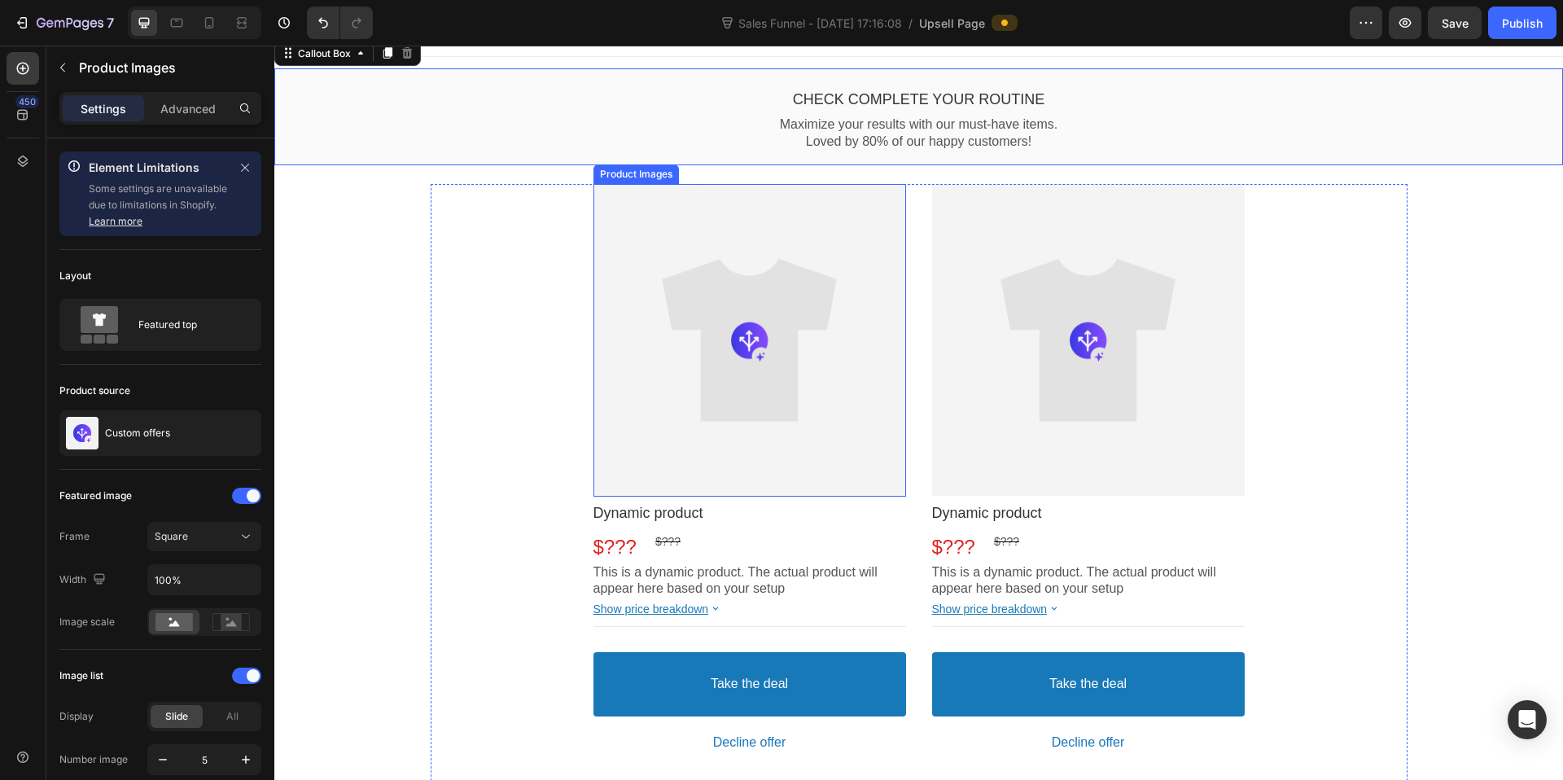
click at [739, 313] on div at bounding box center [750, 340] width 313 height 313
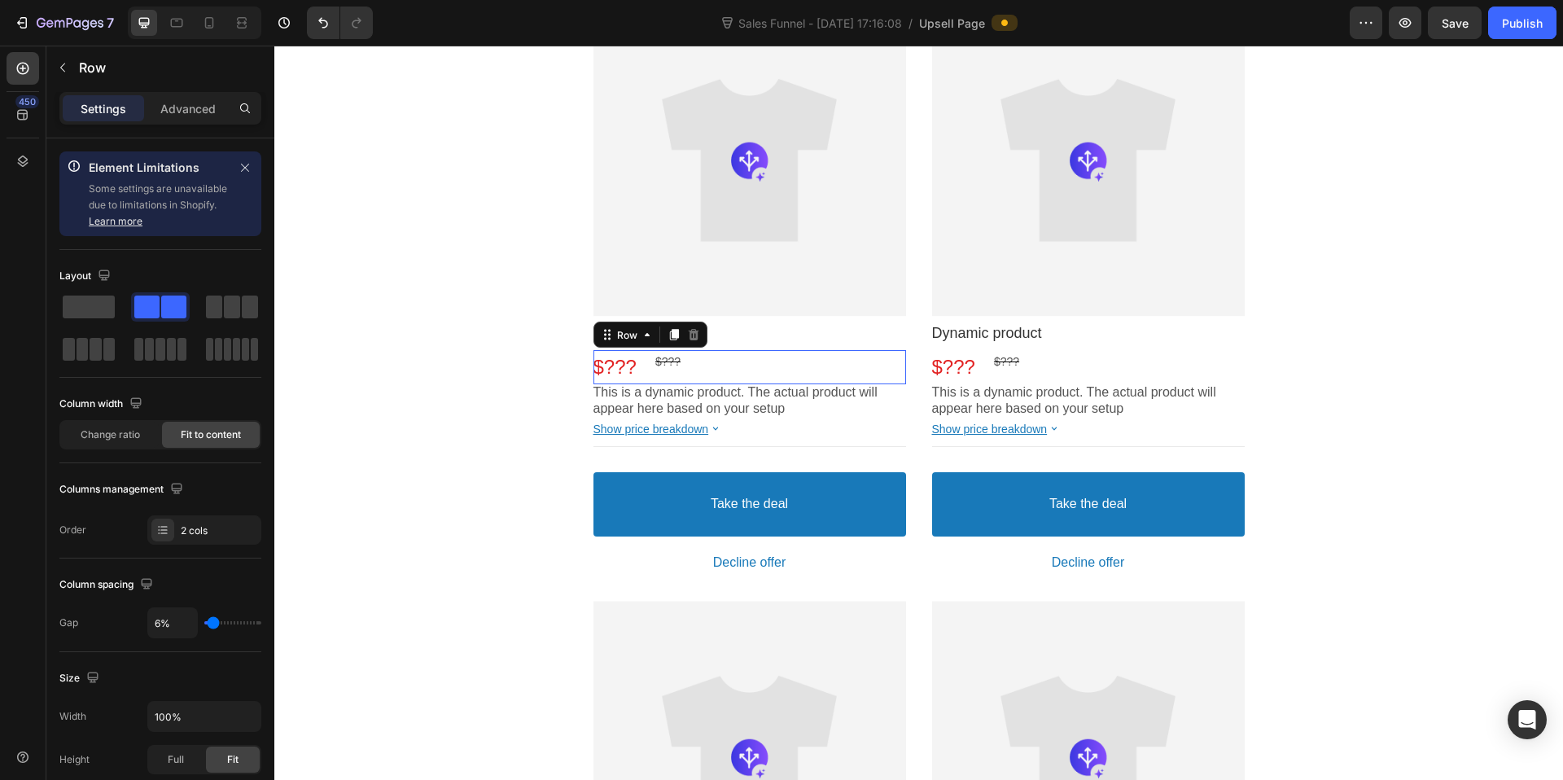
click at [724, 362] on div "$??? Price $??? Price Row This element contains required elements and cannot be…" at bounding box center [750, 366] width 313 height 33
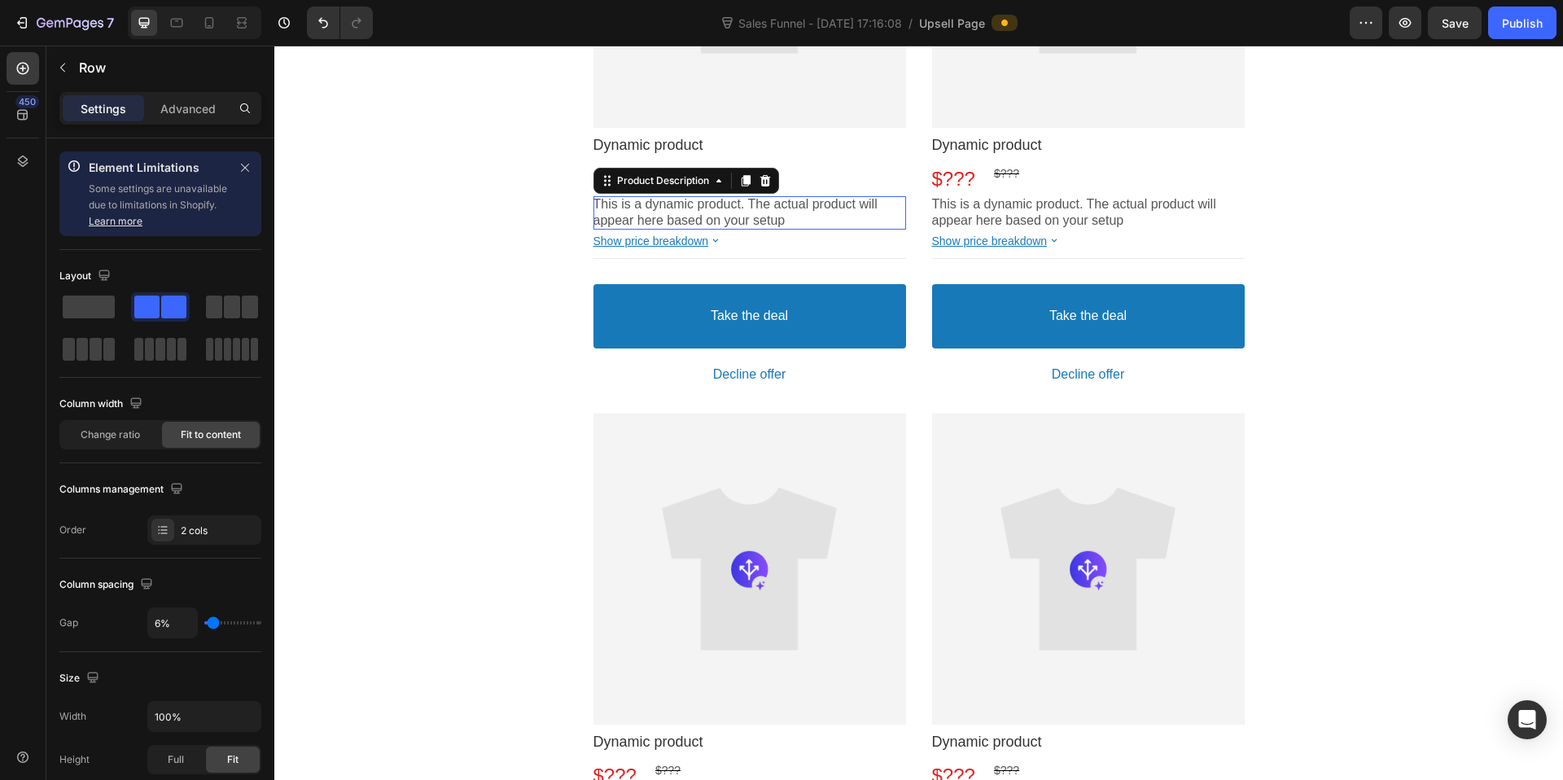
click at [906, 228] on p "appear here based on your setup" at bounding box center [750, 221] width 313 height 17
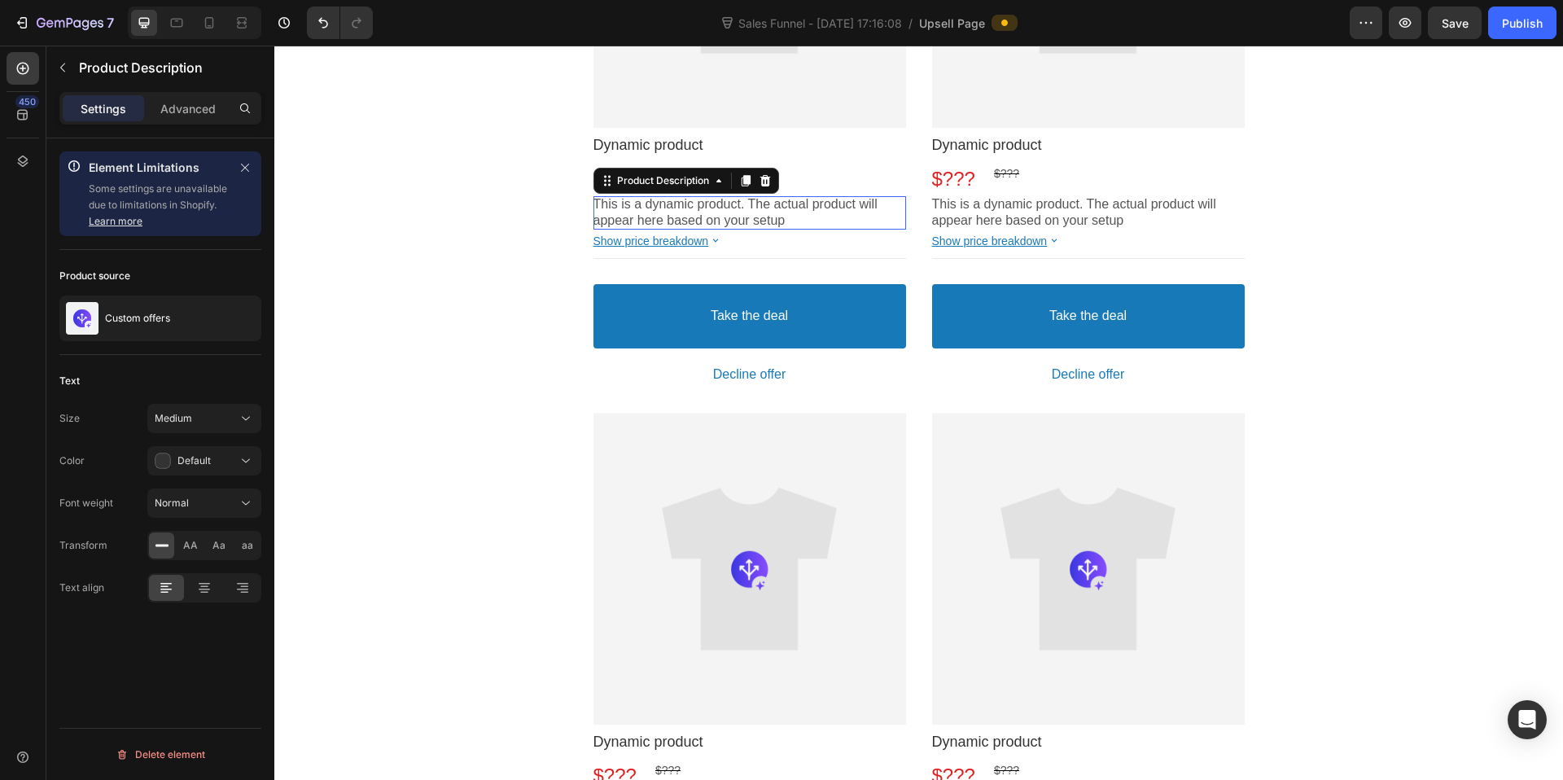
click at [906, 213] on p "This is a dynamic product. The actual product will" at bounding box center [750, 204] width 313 height 17
click at [780, 208] on p "This is a dynamic product. The actual product will" at bounding box center [750, 204] width 313 height 17
click at [759, 182] on icon at bounding box center [765, 180] width 13 height 13
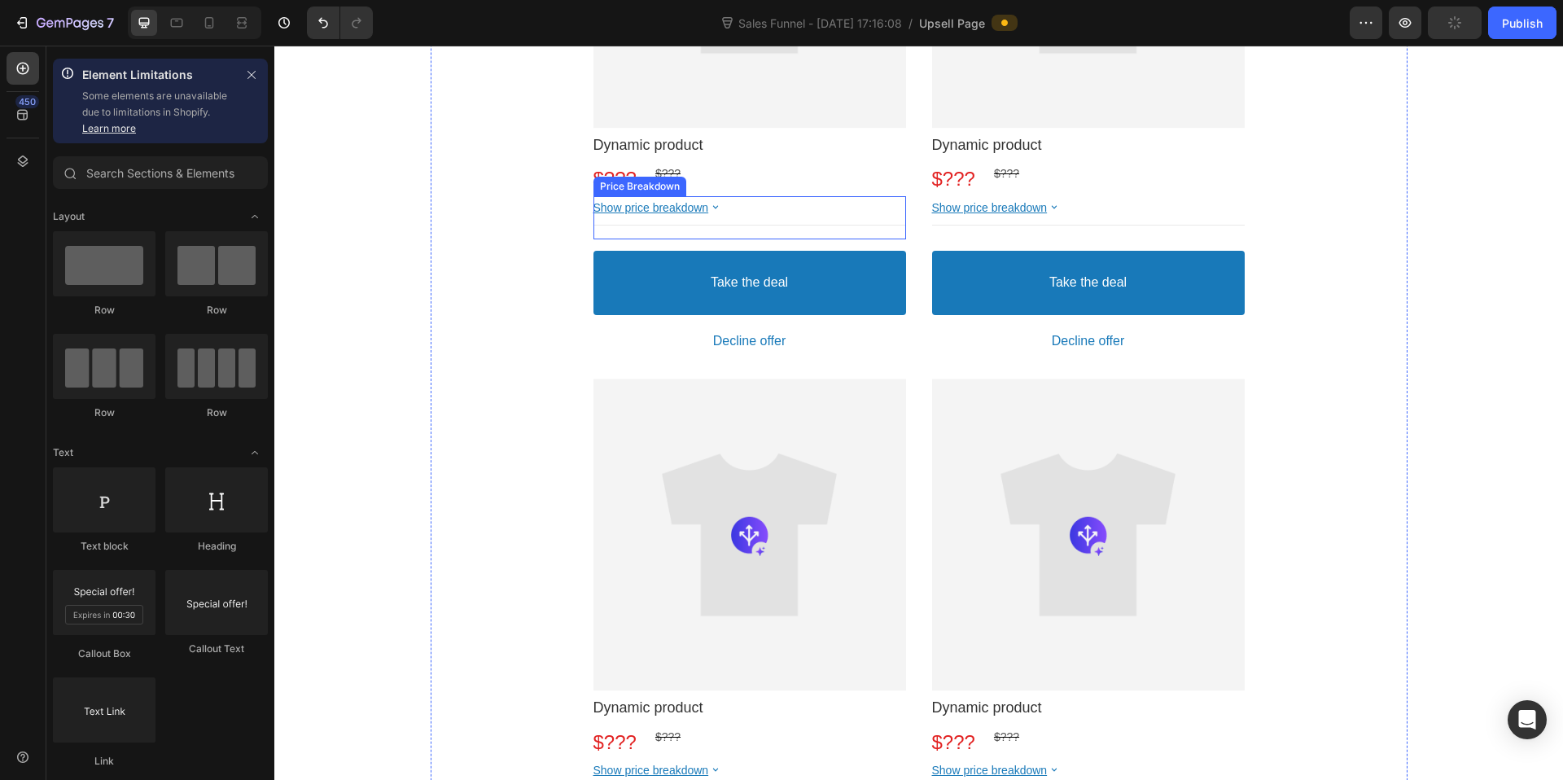
click at [738, 208] on div "Show price breakdown" at bounding box center [750, 207] width 313 height 15
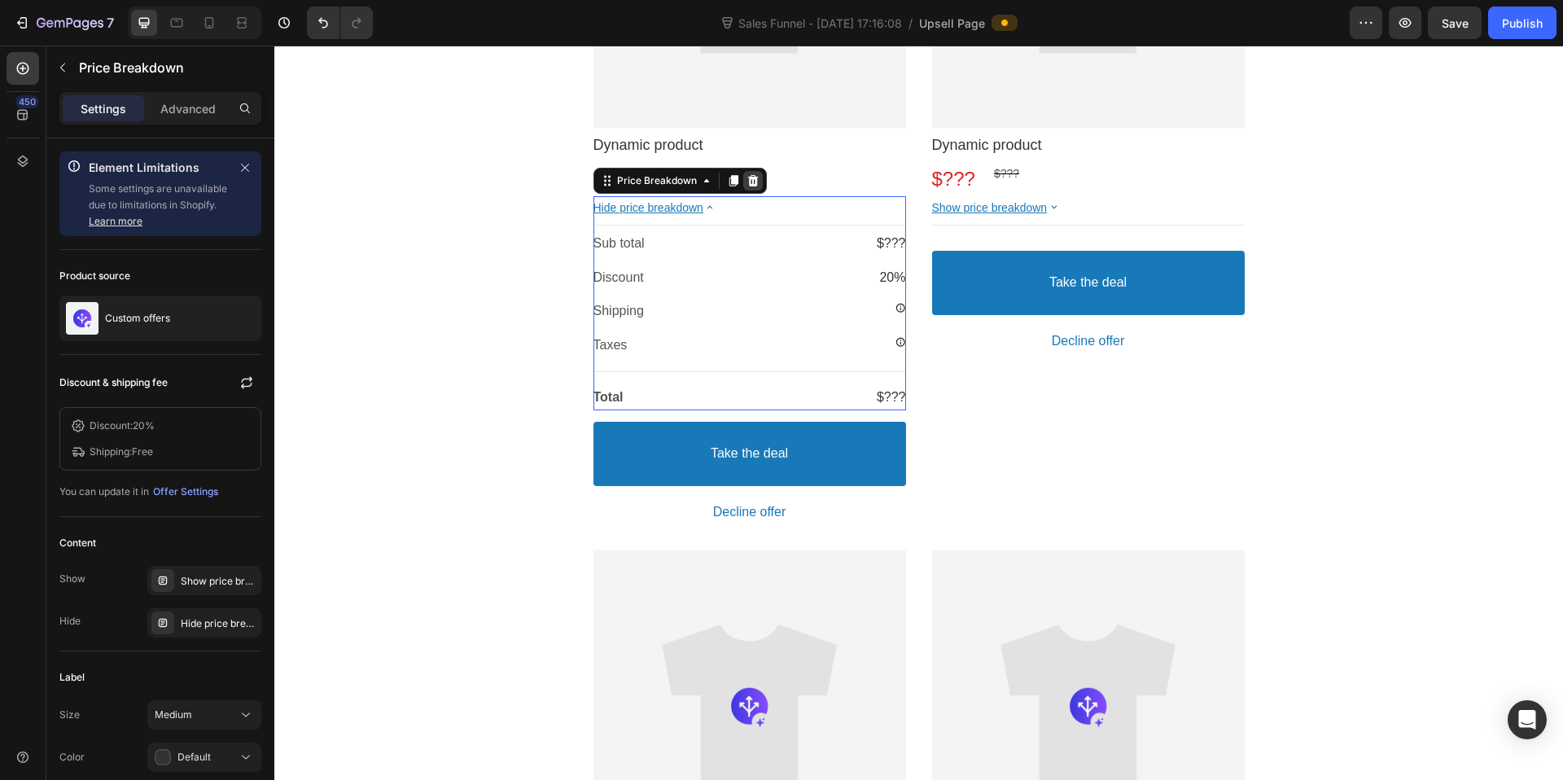
click at [747, 179] on icon at bounding box center [753, 180] width 13 height 13
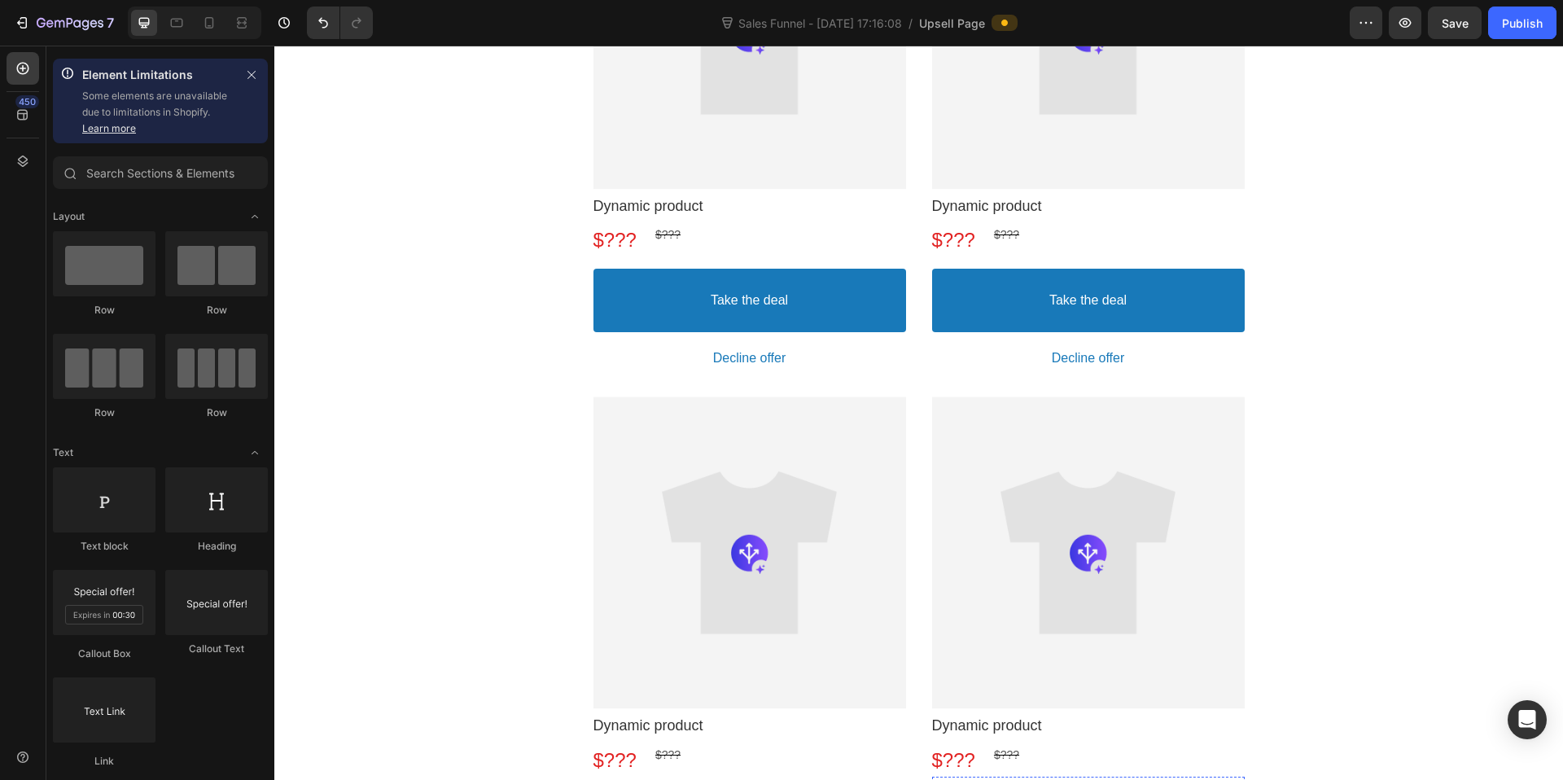
scroll to position [0, 0]
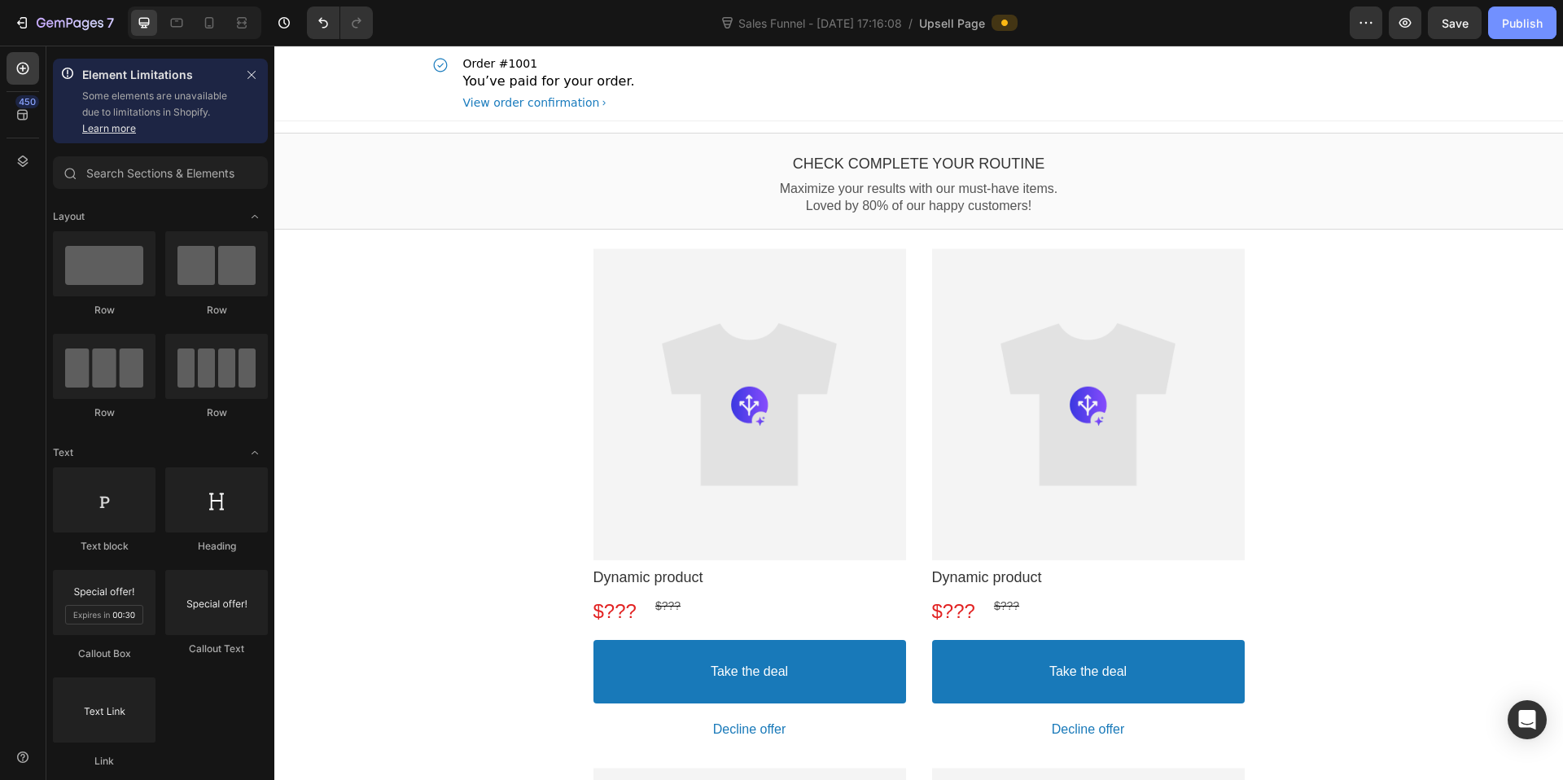
click at [1527, 12] on button "Publish" at bounding box center [1522, 23] width 68 height 33
